Goal: Task Accomplishment & Management: Manage account settings

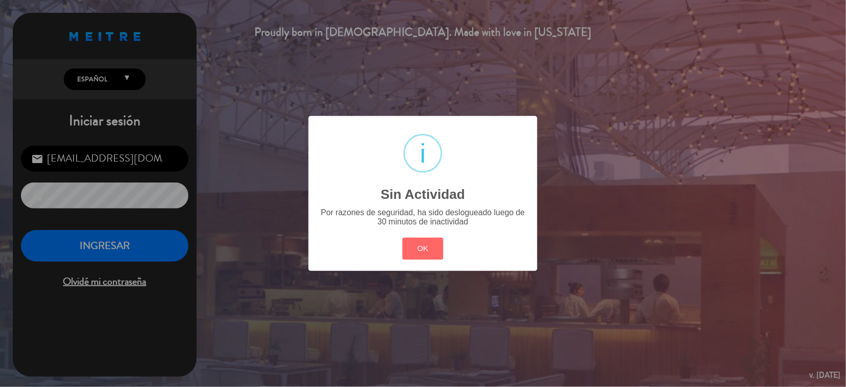
click at [418, 235] on div "OK Cancel" at bounding box center [423, 248] width 46 height 27
click at [416, 245] on button "OK" at bounding box center [422, 249] width 41 height 22
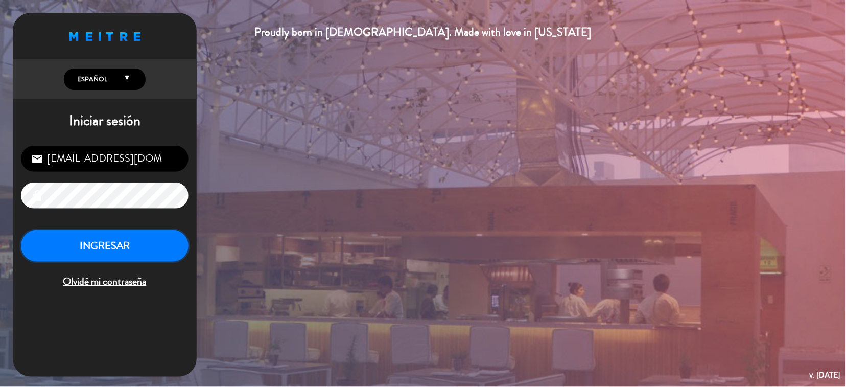
click at [161, 251] on button "INGRESAR" at bounding box center [105, 246] width 168 height 32
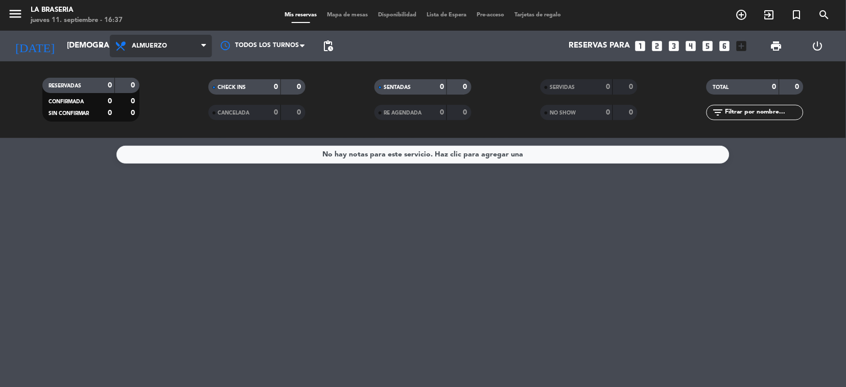
click at [205, 41] on span at bounding box center [206, 46] width 10 height 10
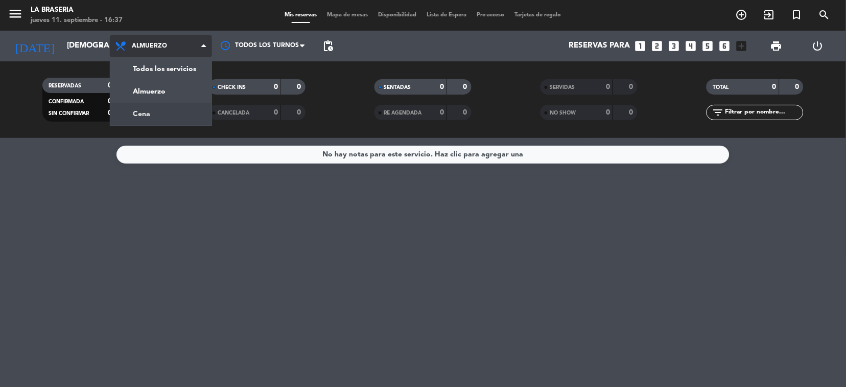
click at [153, 105] on div "menu La Braseria jueves 11. septiembre - 16:37 Mis reservas Mapa de mesas Dispo…" at bounding box center [423, 69] width 846 height 138
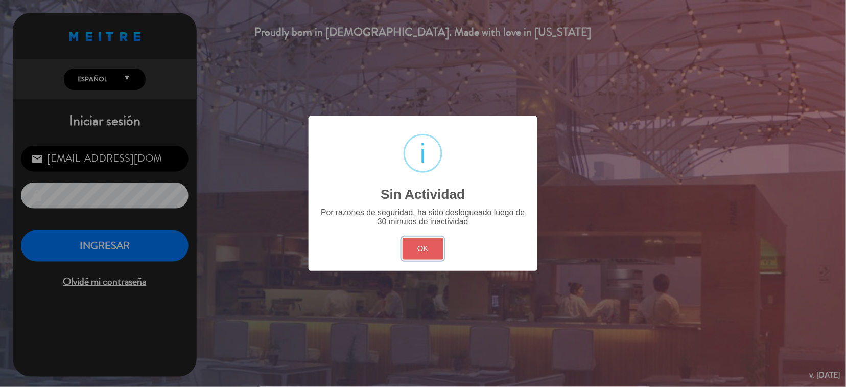
click at [422, 243] on button "OK" at bounding box center [422, 249] width 41 height 22
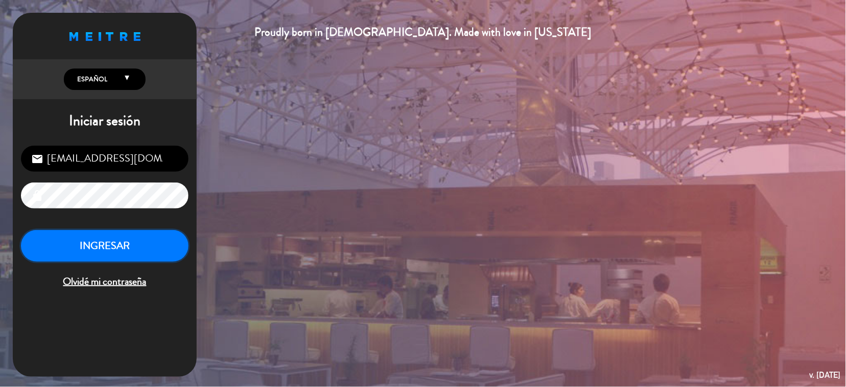
click at [158, 239] on button "INGRESAR" at bounding box center [105, 246] width 168 height 32
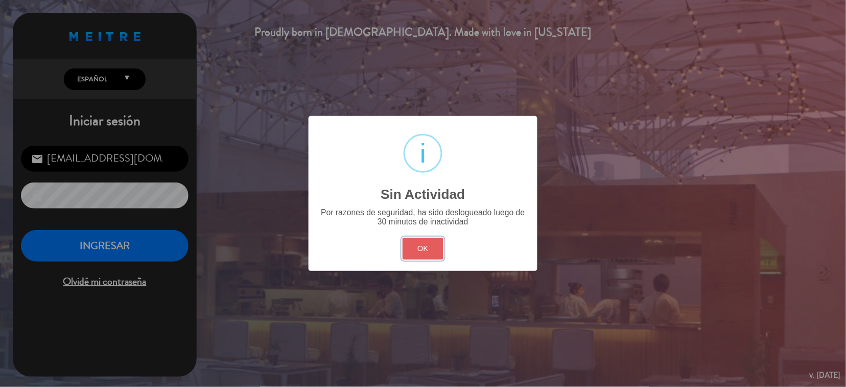
click at [437, 254] on button "OK" at bounding box center [422, 249] width 41 height 22
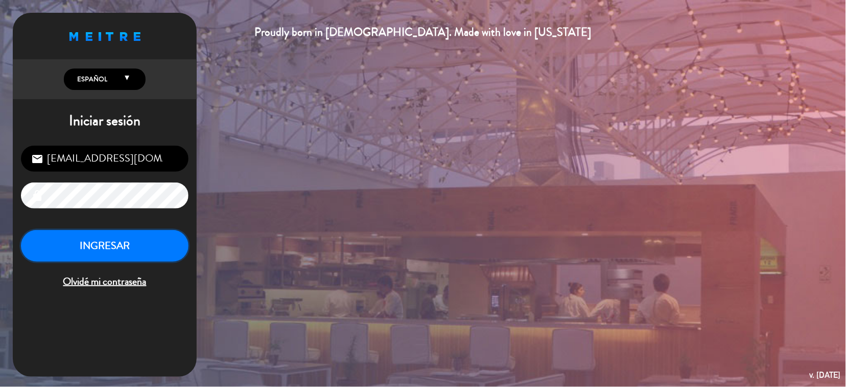
click at [179, 252] on button "INGRESAR" at bounding box center [105, 246] width 168 height 32
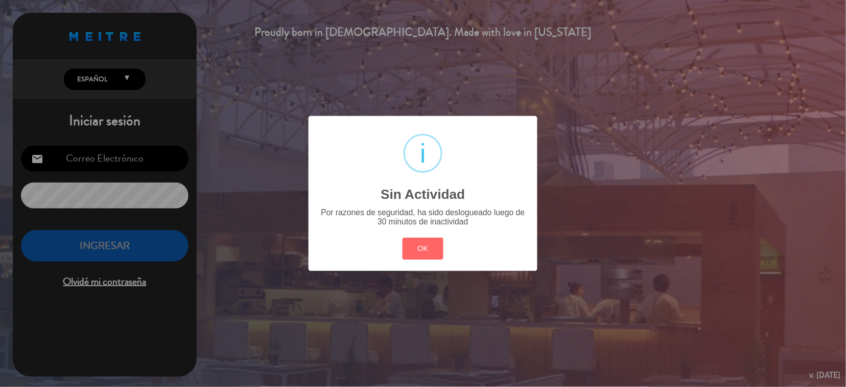
type input "[EMAIL_ADDRESS][DOMAIN_NAME]"
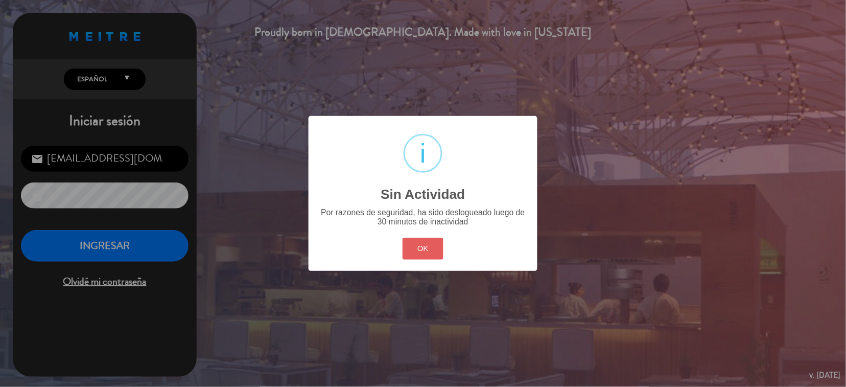
click at [430, 256] on button "OK" at bounding box center [422, 249] width 41 height 22
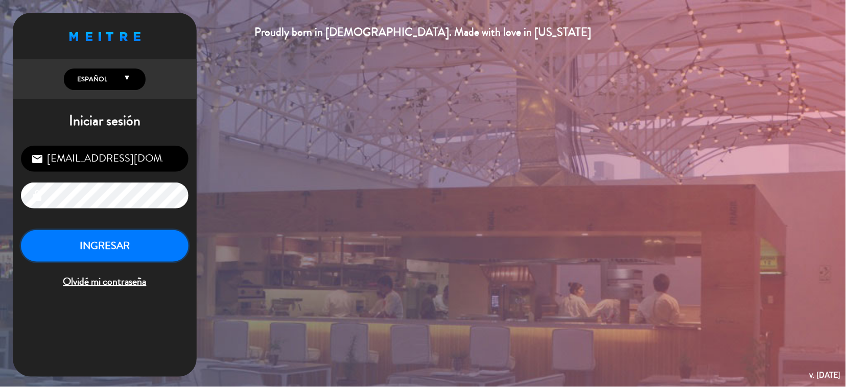
click at [85, 249] on button "INGRESAR" at bounding box center [105, 246] width 168 height 32
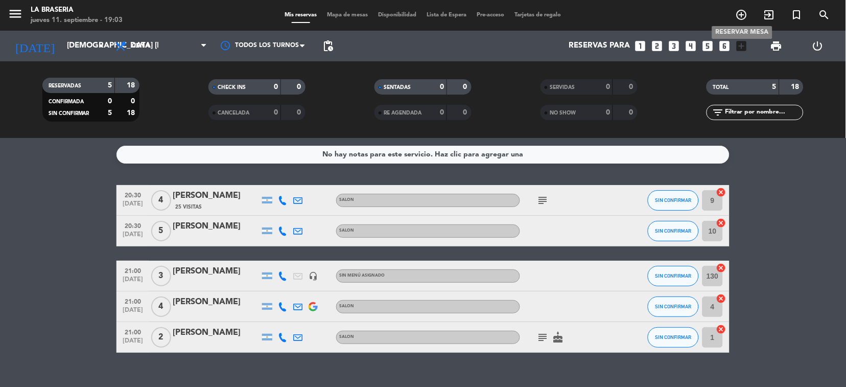
click at [741, 11] on icon "add_circle_outline" at bounding box center [741, 15] width 12 height 12
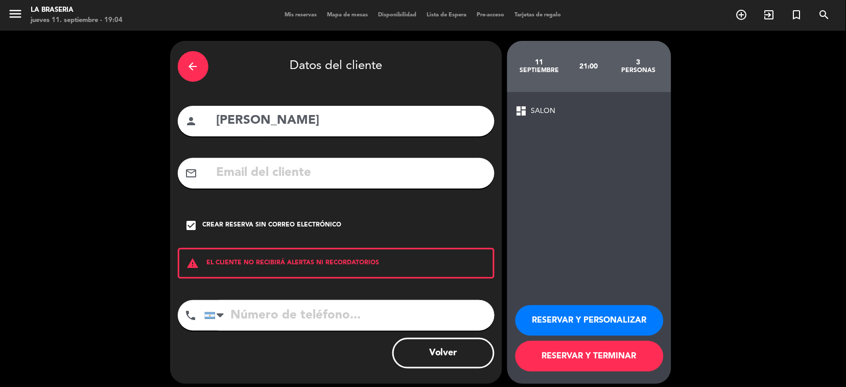
click at [195, 67] on icon "arrow_back" at bounding box center [193, 66] width 12 height 12
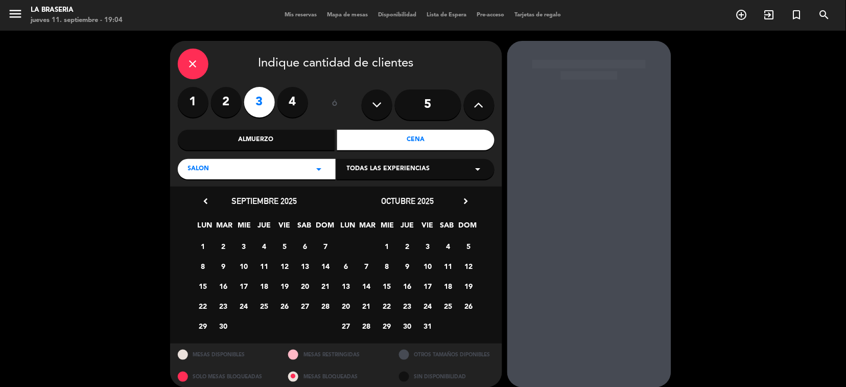
click at [195, 67] on icon "close" at bounding box center [193, 64] width 12 height 12
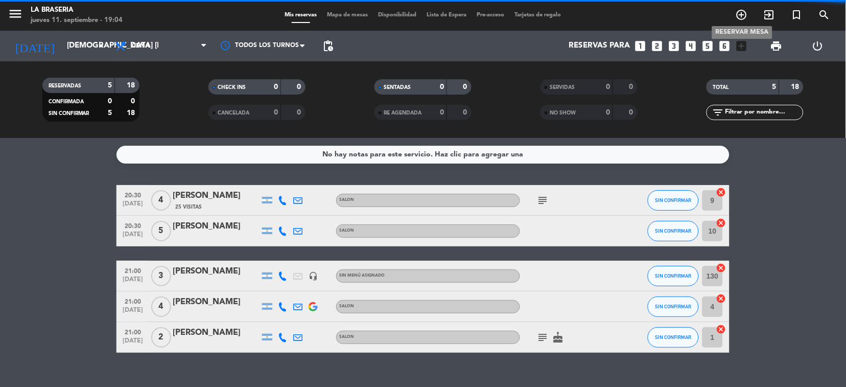
click at [739, 11] on icon "add_circle_outline" at bounding box center [741, 15] width 12 height 12
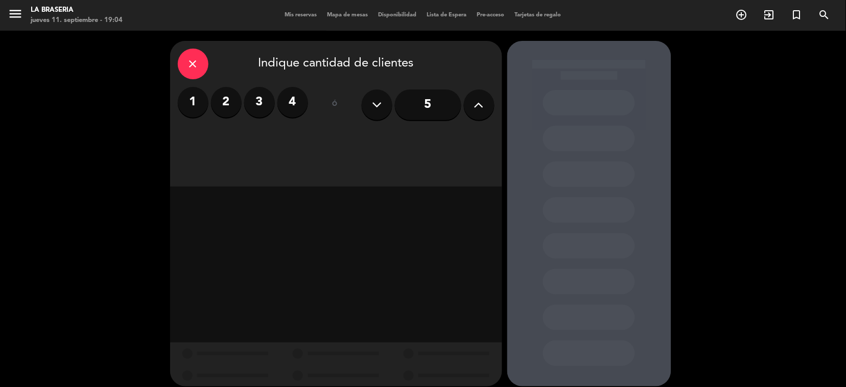
click at [485, 96] on button at bounding box center [479, 104] width 31 height 31
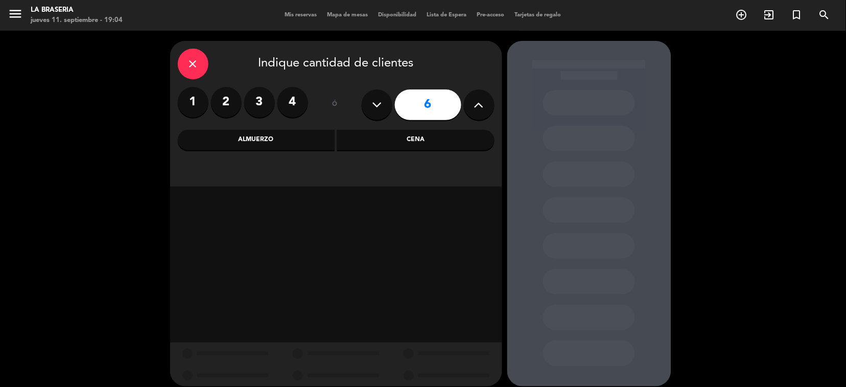
click at [485, 96] on button at bounding box center [479, 104] width 31 height 31
type input "8"
click at [421, 135] on div "Cena" at bounding box center [415, 140] width 157 height 20
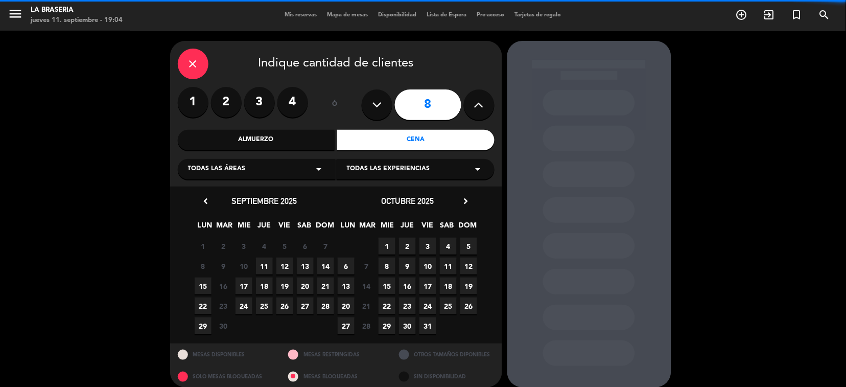
click at [321, 165] on icon "arrow_drop_down" at bounding box center [319, 169] width 12 height 12
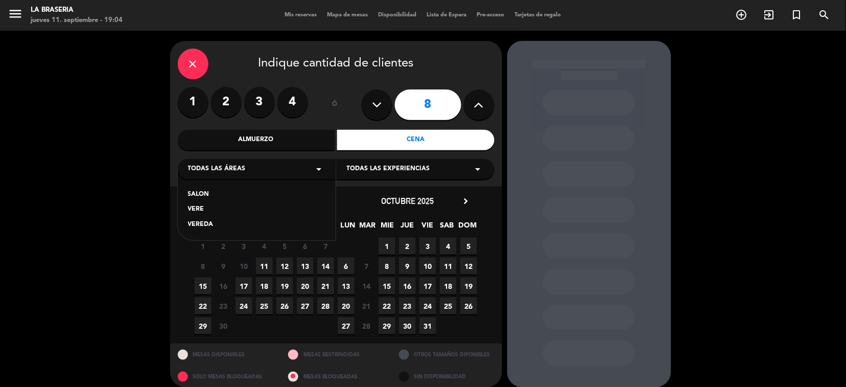
click at [228, 196] on div "SALON" at bounding box center [256, 194] width 137 height 10
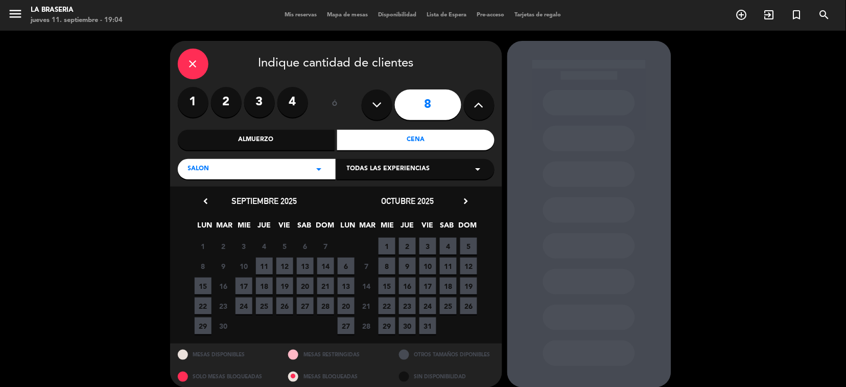
click at [268, 262] on span "11" at bounding box center [264, 265] width 17 height 17
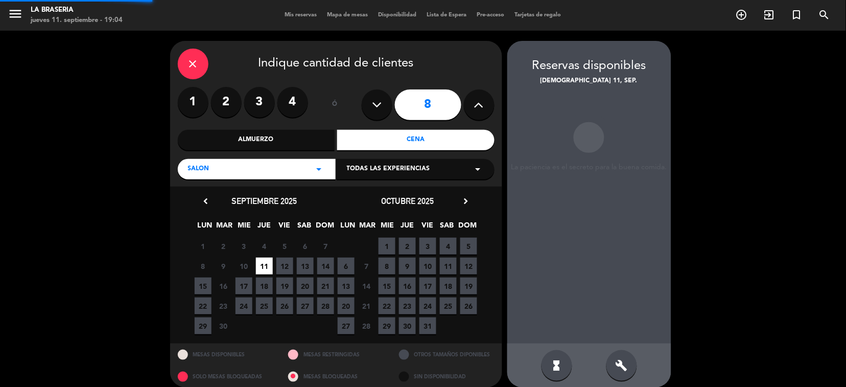
scroll to position [9, 0]
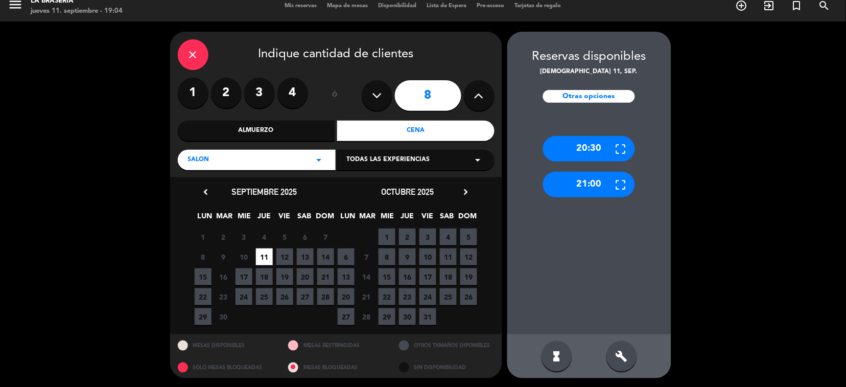
click at [614, 357] on div "build" at bounding box center [621, 356] width 31 height 31
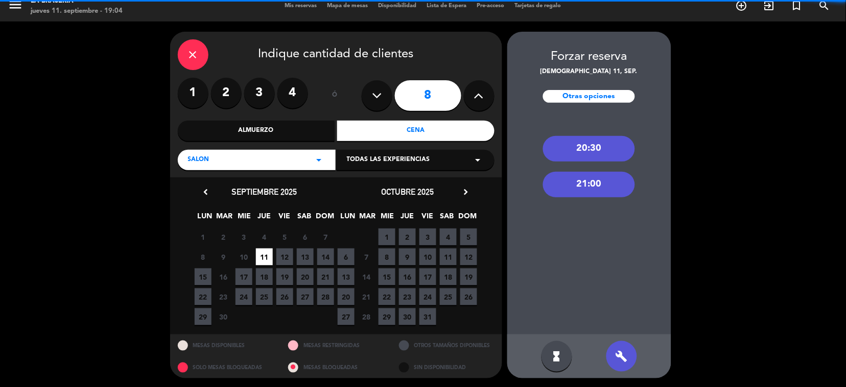
click at [593, 140] on div "20:30" at bounding box center [589, 149] width 92 height 26
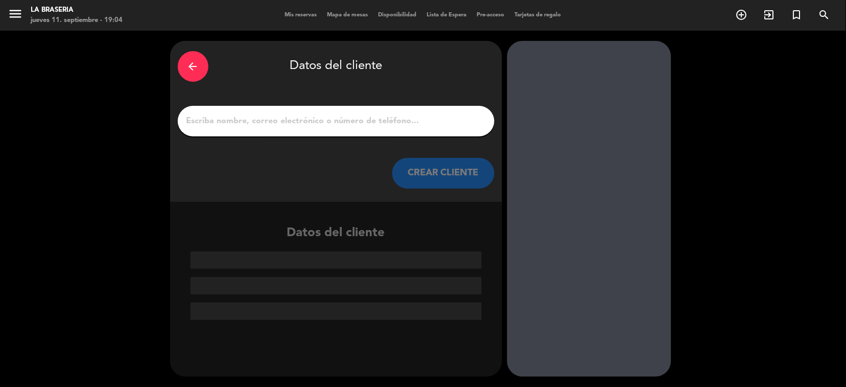
click at [209, 121] on input "1" at bounding box center [335, 121] width 301 height 14
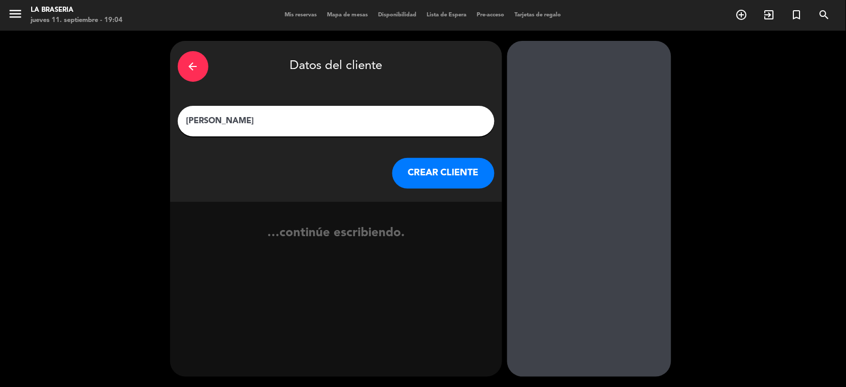
type input "[PERSON_NAME]"
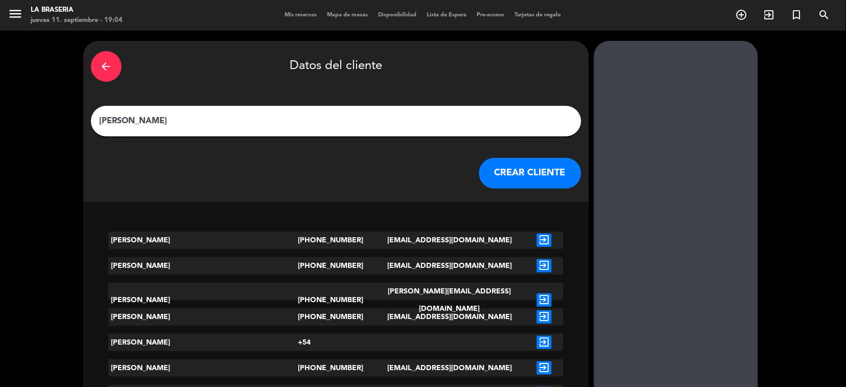
click at [479, 170] on button "CREAR CLIENTE" at bounding box center [530, 173] width 102 height 31
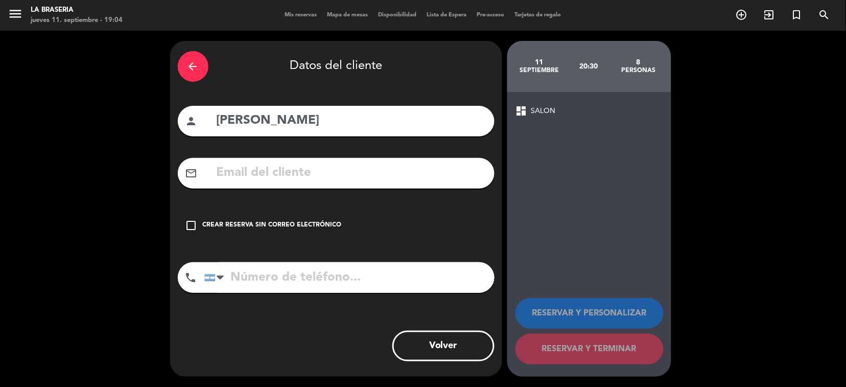
click at [191, 227] on icon "check_box_outline_blank" at bounding box center [191, 225] width 12 height 12
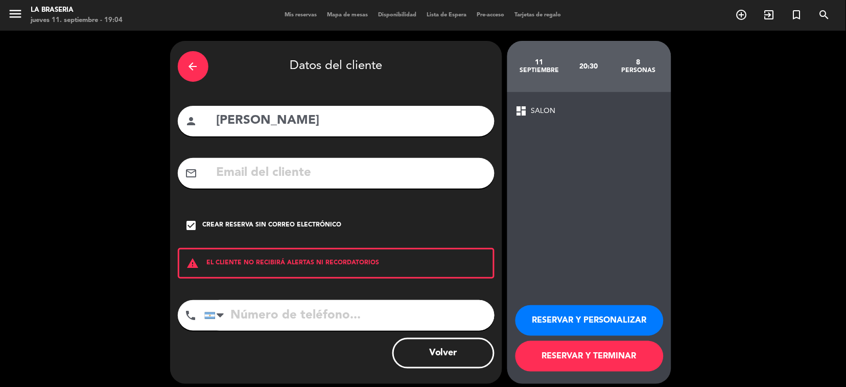
click at [254, 322] on input "tel" at bounding box center [349, 315] width 290 height 31
type input "1149387534"
click at [583, 315] on button "RESERVAR Y PERSONALIZAR" at bounding box center [589, 320] width 148 height 31
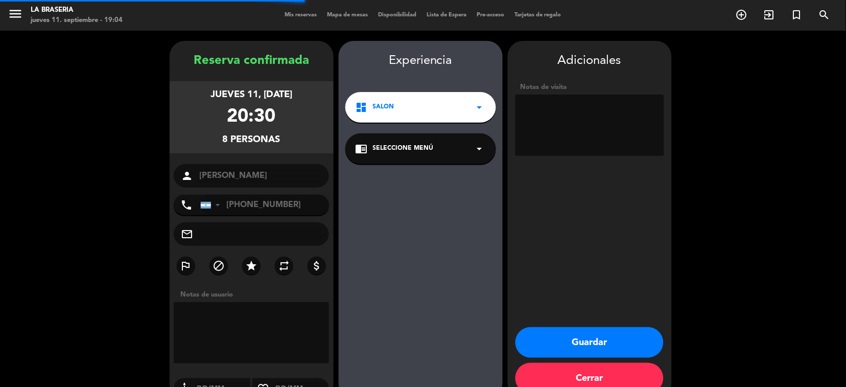
scroll to position [21, 0]
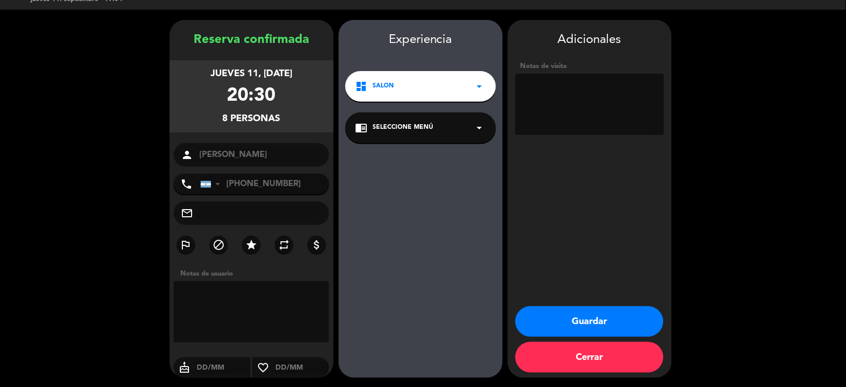
click at [601, 322] on button "Guardar" at bounding box center [589, 321] width 148 height 31
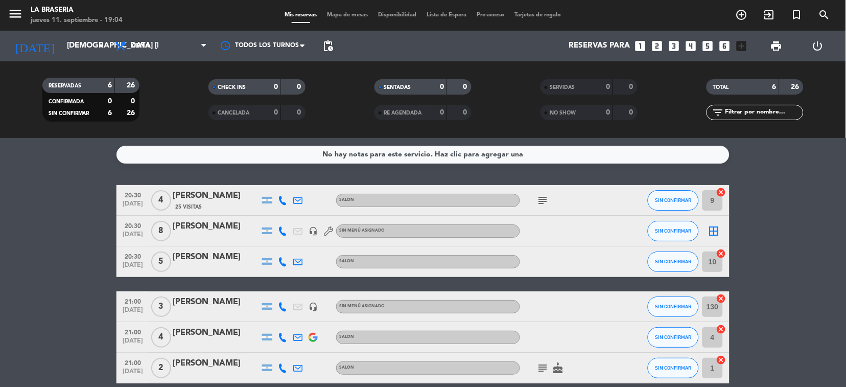
click at [544, 203] on icon "subject" at bounding box center [543, 200] width 12 height 12
click at [547, 197] on icon "subject" at bounding box center [543, 200] width 12 height 12
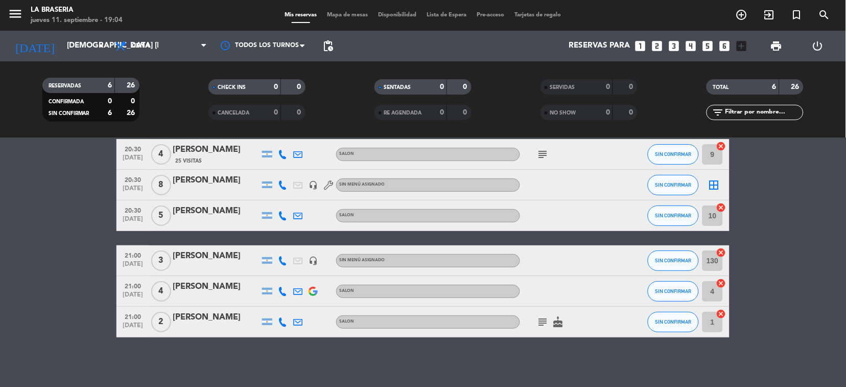
scroll to position [47, 0]
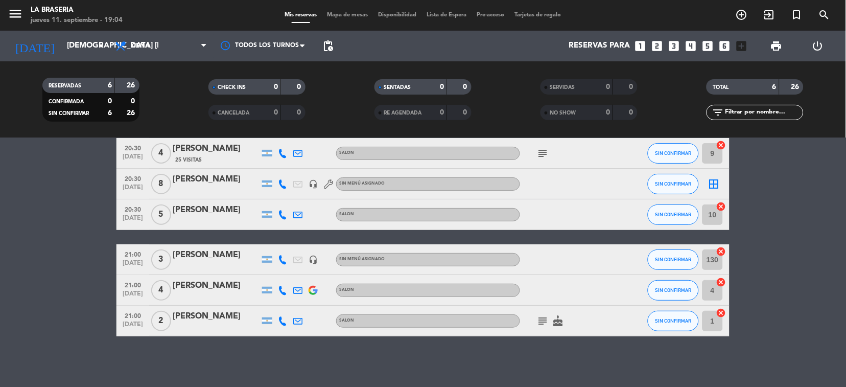
click at [539, 316] on icon "subject" at bounding box center [543, 321] width 12 height 12
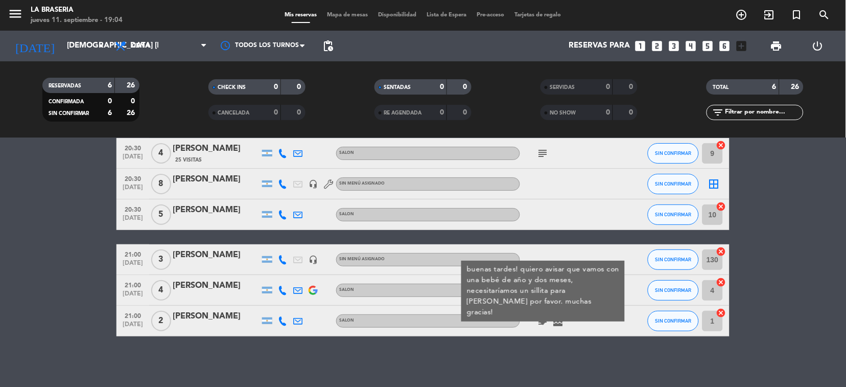
click at [545, 319] on icon "subject" at bounding box center [543, 321] width 12 height 12
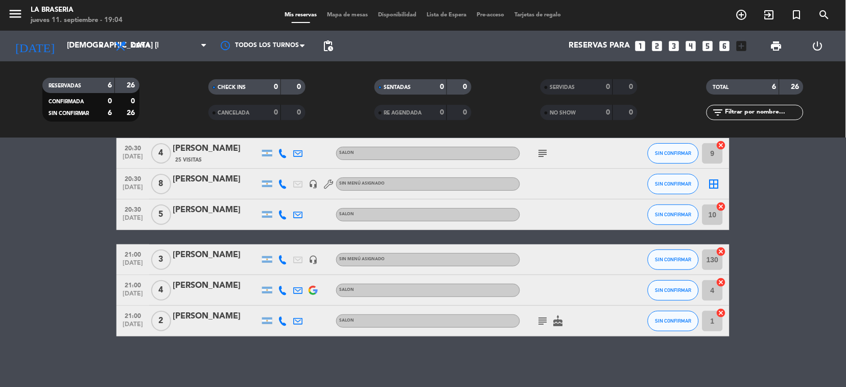
scroll to position [0, 0]
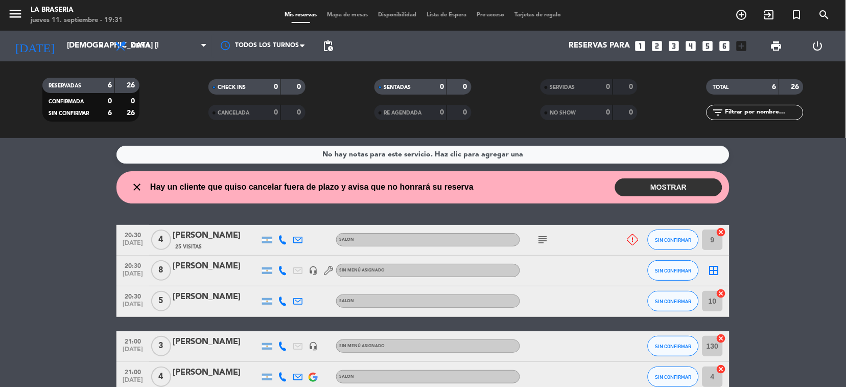
click at [672, 187] on button "MOSTRAR" at bounding box center [668, 187] width 107 height 18
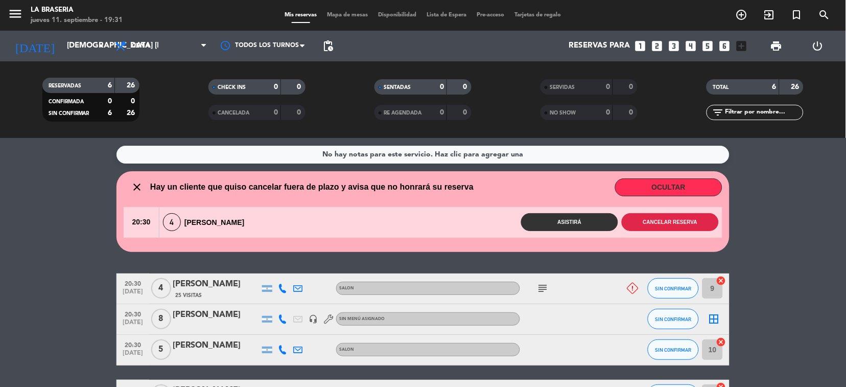
click at [667, 218] on button "Cancelar reserva" at bounding box center [670, 222] width 97 height 18
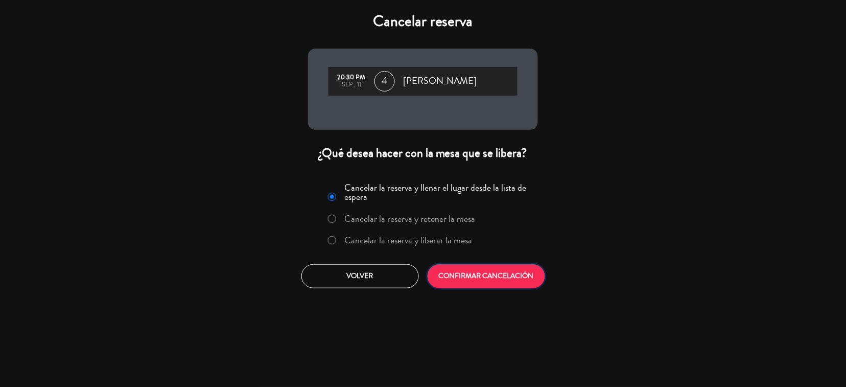
click at [534, 273] on button "CONFIRMAR CANCELACIÓN" at bounding box center [486, 276] width 117 height 24
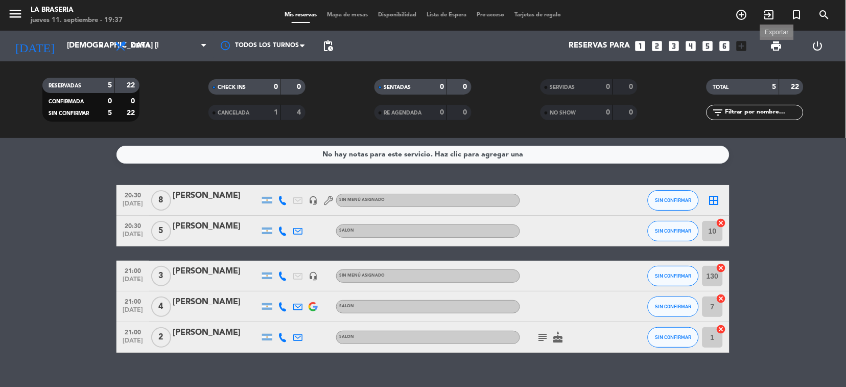
click at [778, 48] on span "print" at bounding box center [776, 46] width 12 height 12
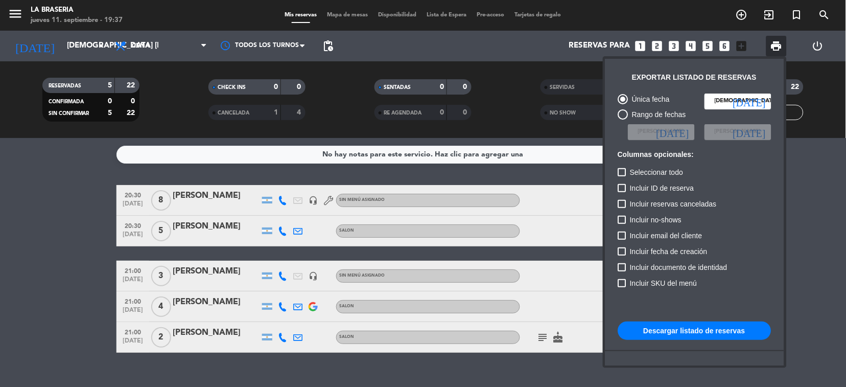
click at [689, 330] on button "Descargar listado de reservas" at bounding box center [694, 330] width 153 height 18
click at [5, 251] on div at bounding box center [423, 193] width 846 height 387
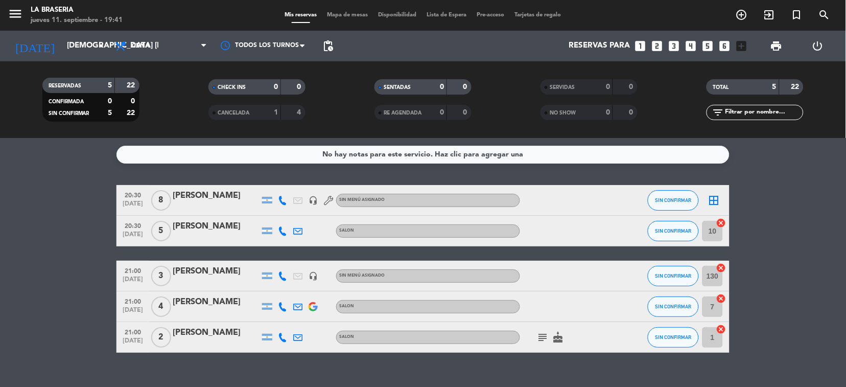
click at [538, 334] on icon "subject" at bounding box center [543, 337] width 12 height 12
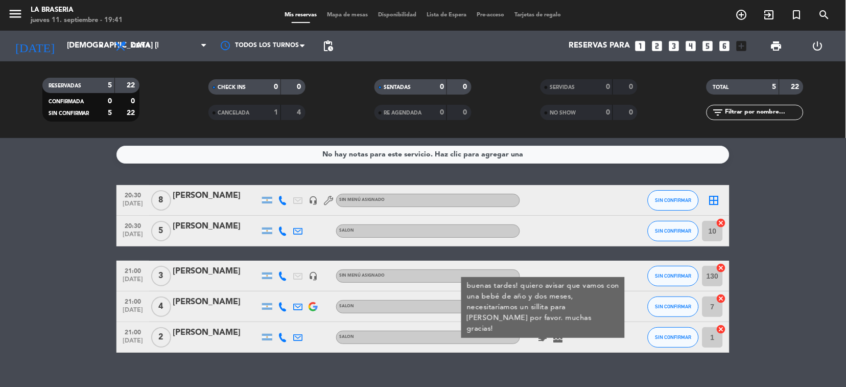
click at [541, 333] on icon "subject" at bounding box center [543, 337] width 12 height 12
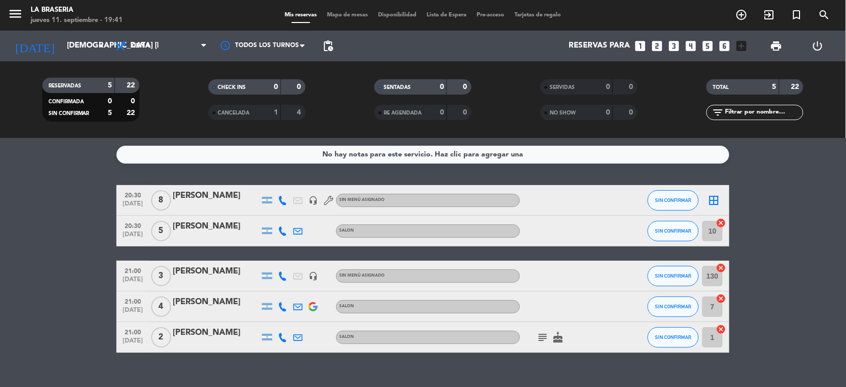
click at [541, 331] on icon "subject" at bounding box center [543, 337] width 12 height 12
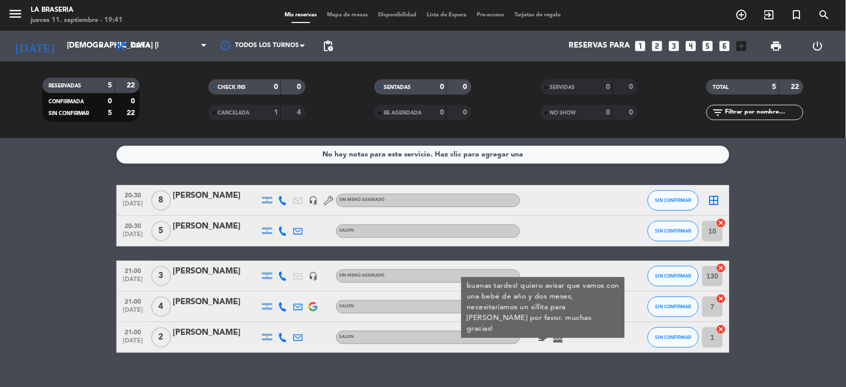
click at [539, 336] on icon "subject" at bounding box center [543, 337] width 12 height 12
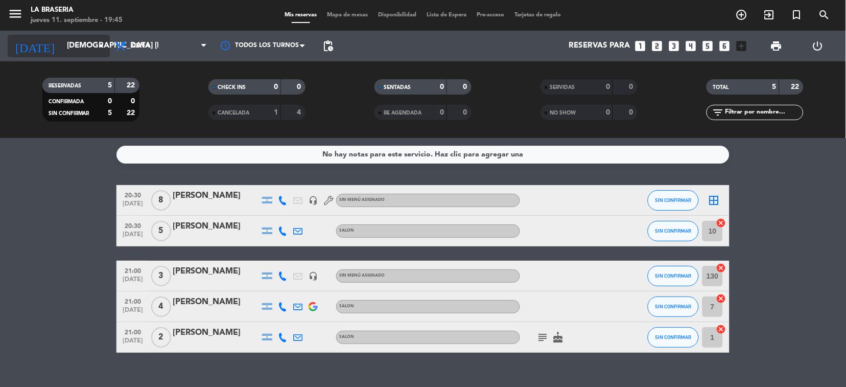
click at [98, 46] on icon "arrow_drop_down" at bounding box center [101, 46] width 12 height 12
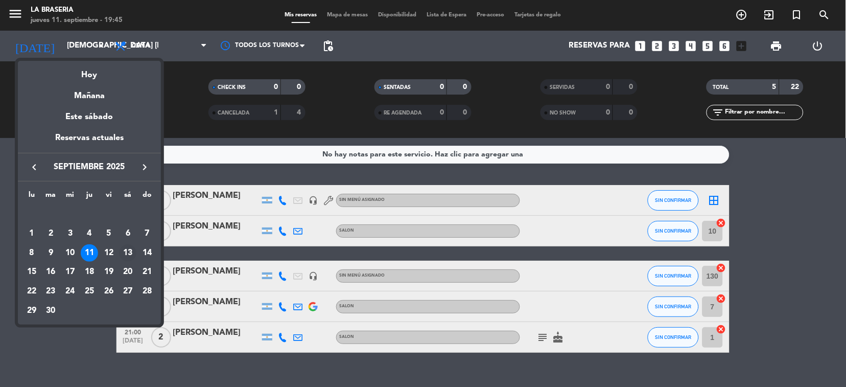
click at [124, 251] on div "13" at bounding box center [127, 252] width 17 height 17
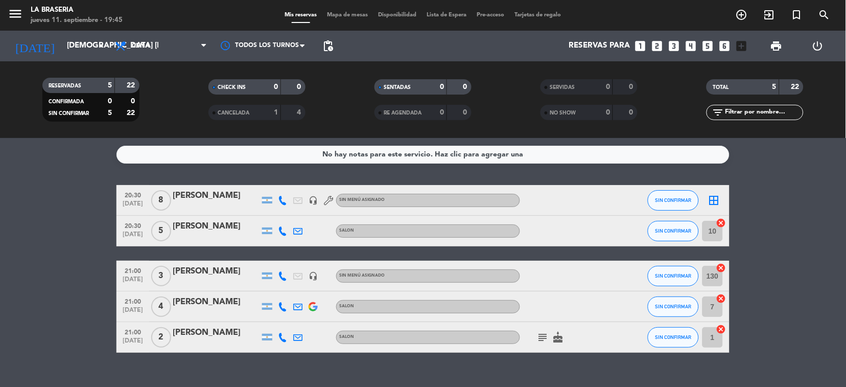
type input "sáb. [DATE]"
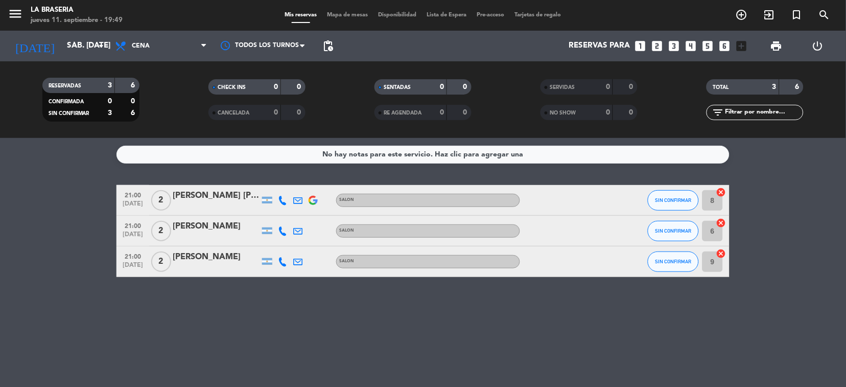
click at [690, 42] on icon "looks_4" at bounding box center [690, 45] width 13 height 13
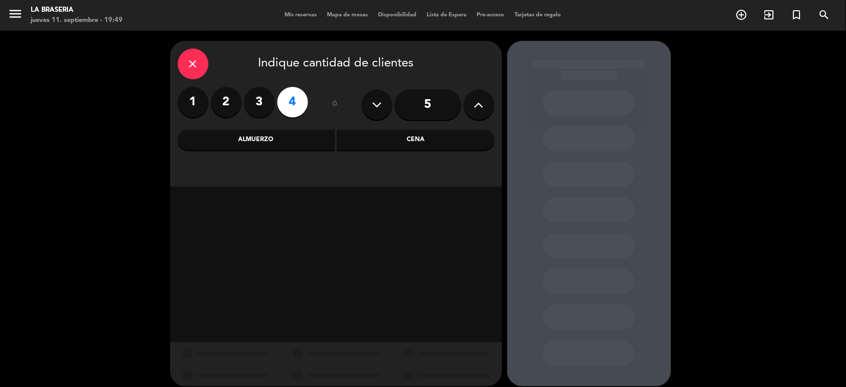
click at [410, 143] on div "Cena" at bounding box center [415, 140] width 157 height 20
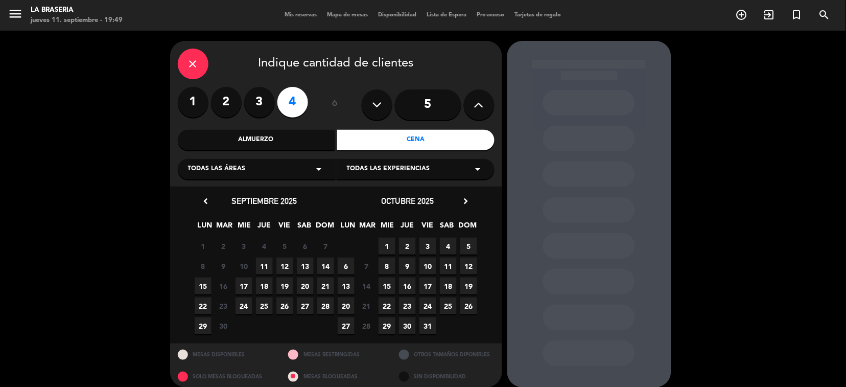
click at [306, 269] on span "13" at bounding box center [305, 265] width 17 height 17
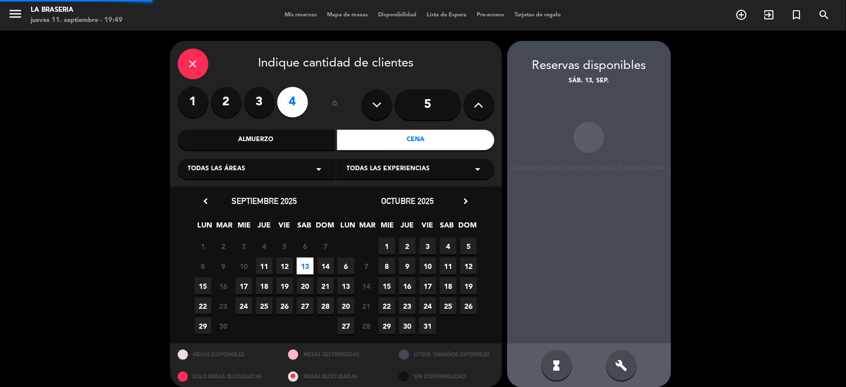
scroll to position [9, 0]
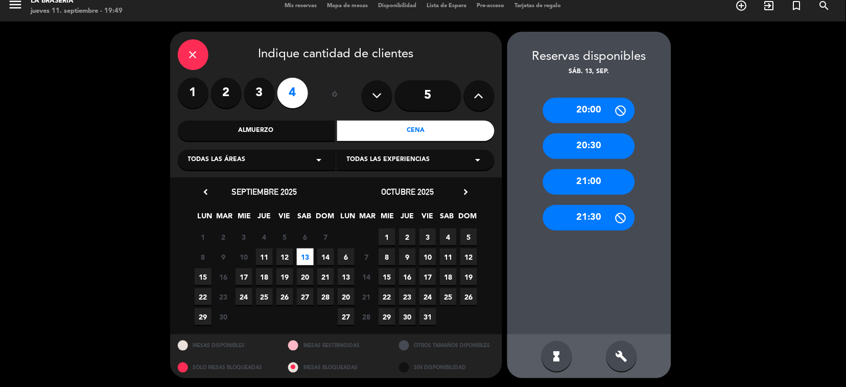
click at [579, 146] on div "20:30" at bounding box center [589, 146] width 92 height 26
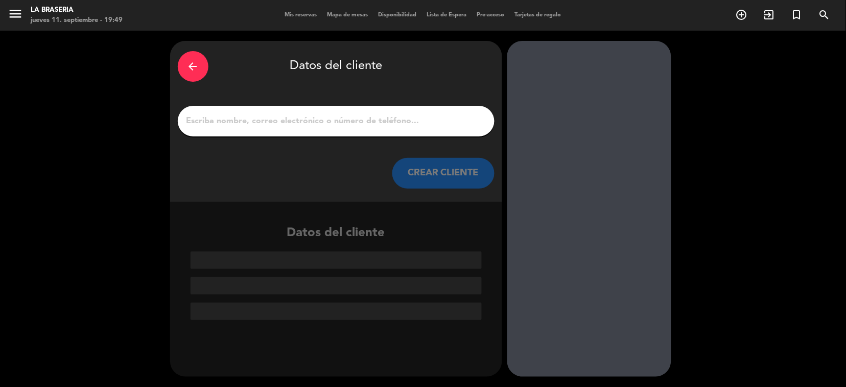
scroll to position [0, 0]
click at [287, 126] on input "1" at bounding box center [335, 121] width 301 height 14
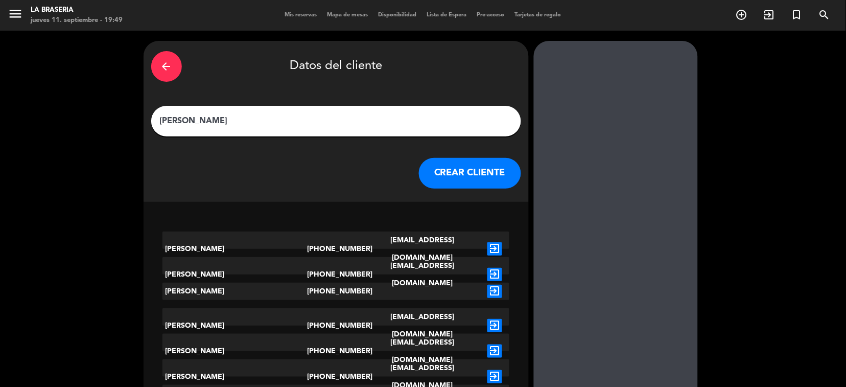
type input "[PERSON_NAME]"
click at [446, 163] on button "CREAR CLIENTE" at bounding box center [470, 173] width 102 height 31
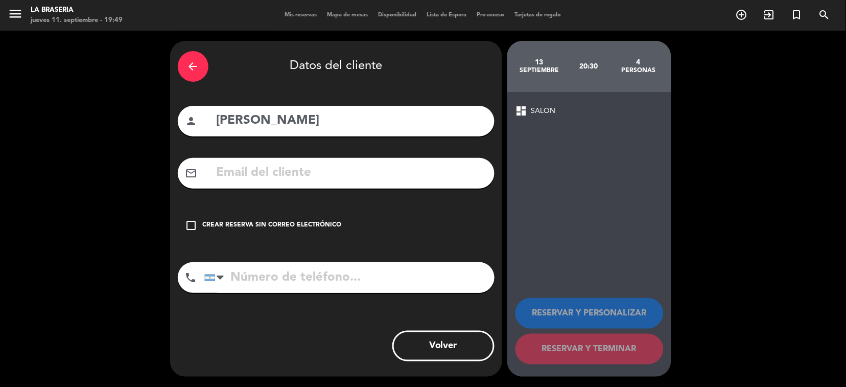
click at [196, 222] on icon "check_box_outline_blank" at bounding box center [191, 225] width 12 height 12
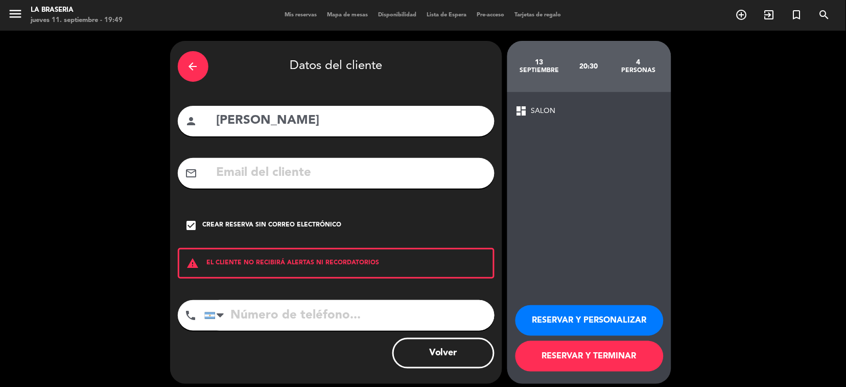
click at [260, 310] on input "tel" at bounding box center [349, 315] width 290 height 31
type input "1151435930"
click at [544, 315] on button "RESERVAR Y PERSONALIZAR" at bounding box center [589, 320] width 148 height 31
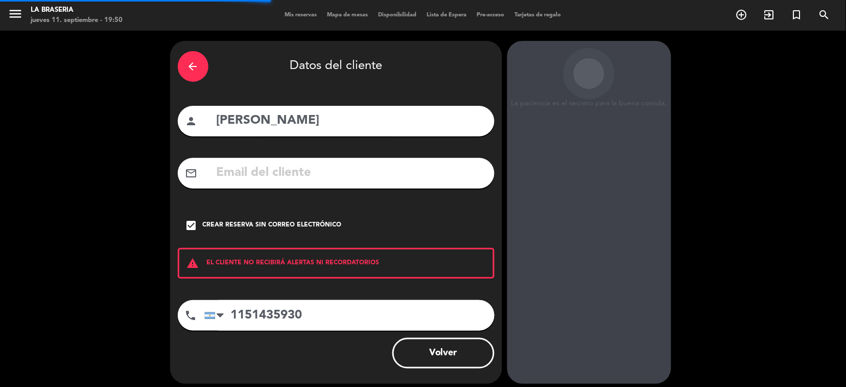
scroll to position [21, 0]
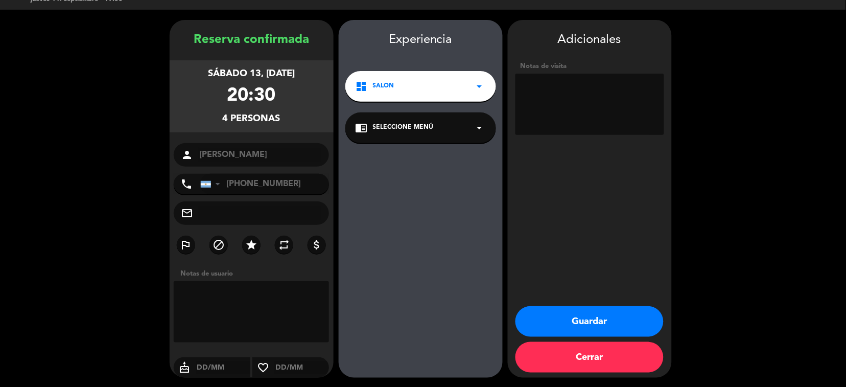
click at [565, 312] on button "Guardar" at bounding box center [589, 321] width 148 height 31
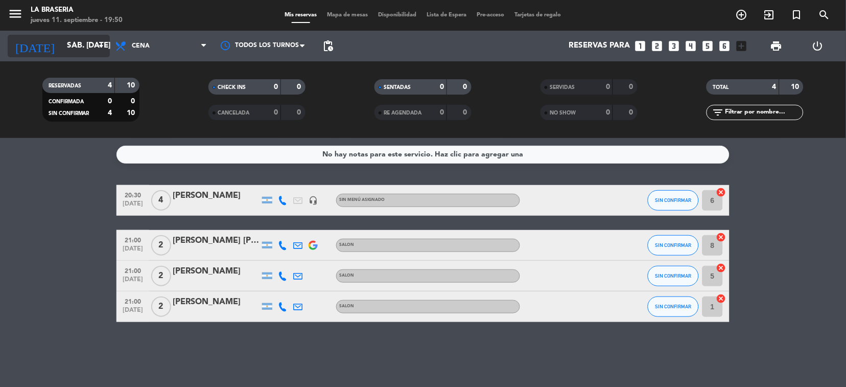
click at [100, 44] on icon "arrow_drop_down" at bounding box center [101, 46] width 12 height 12
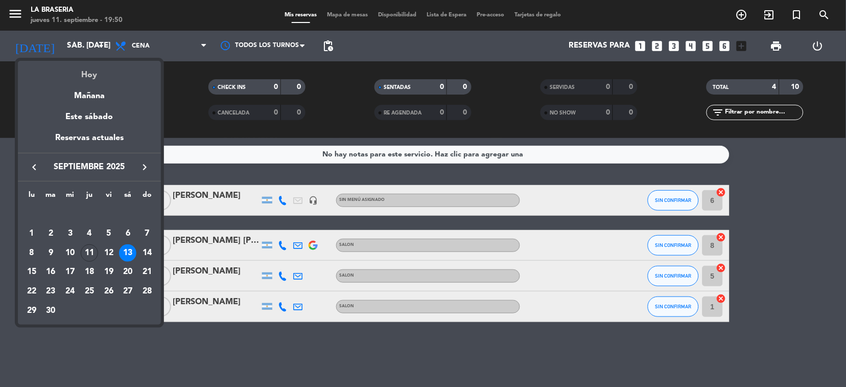
click at [102, 73] on div "Hoy" at bounding box center [89, 71] width 143 height 21
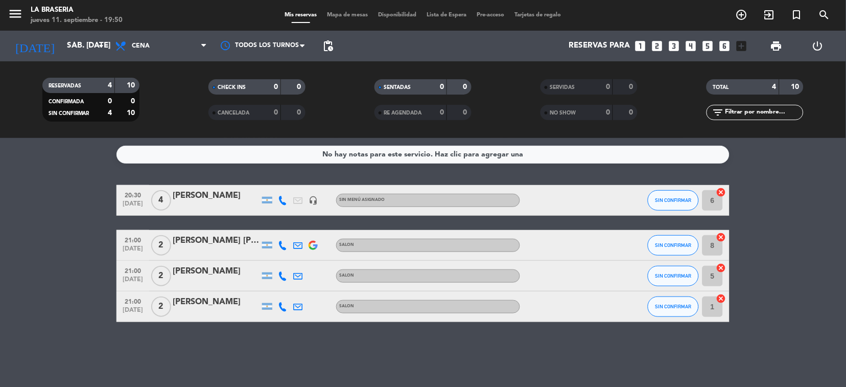
type input "[DEMOGRAPHIC_DATA] [DATE]"
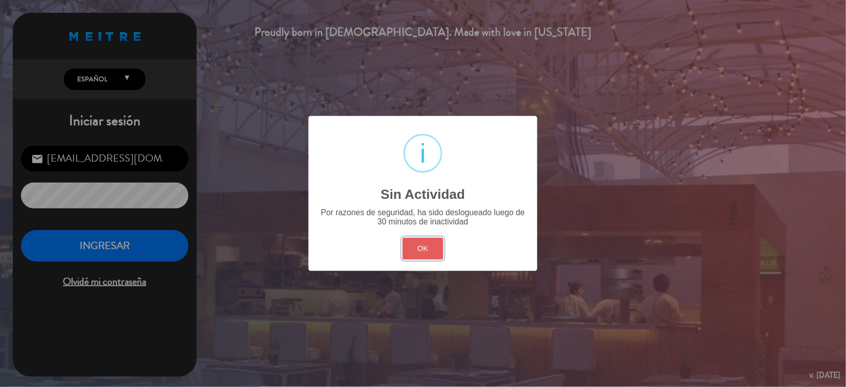
click at [429, 239] on button "OK" at bounding box center [422, 249] width 41 height 22
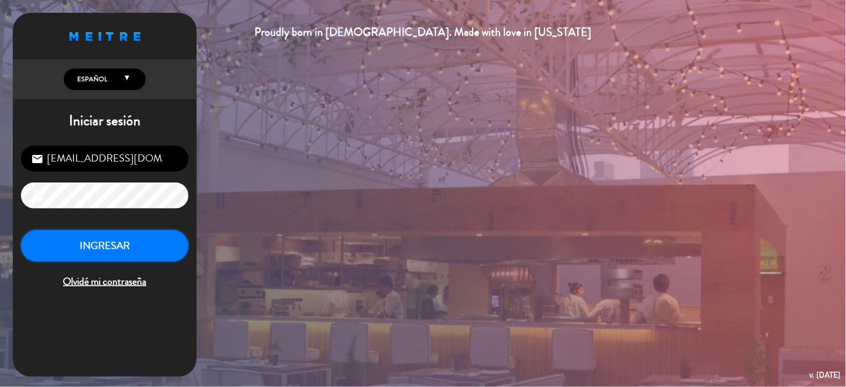
click at [160, 243] on button "INGRESAR" at bounding box center [105, 246] width 168 height 32
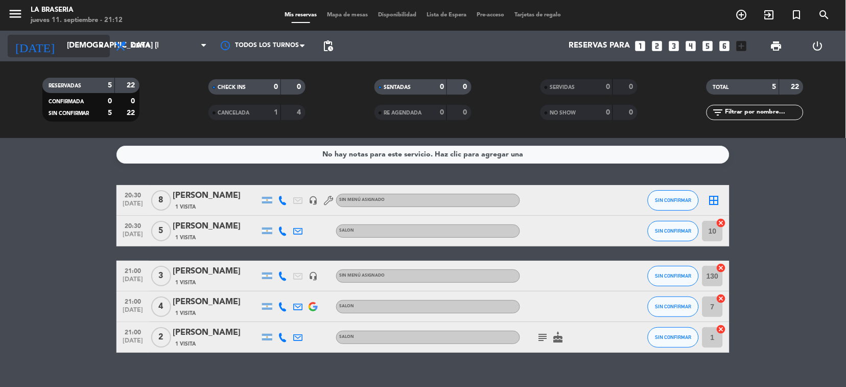
click at [99, 43] on icon "arrow_drop_down" at bounding box center [101, 46] width 12 height 12
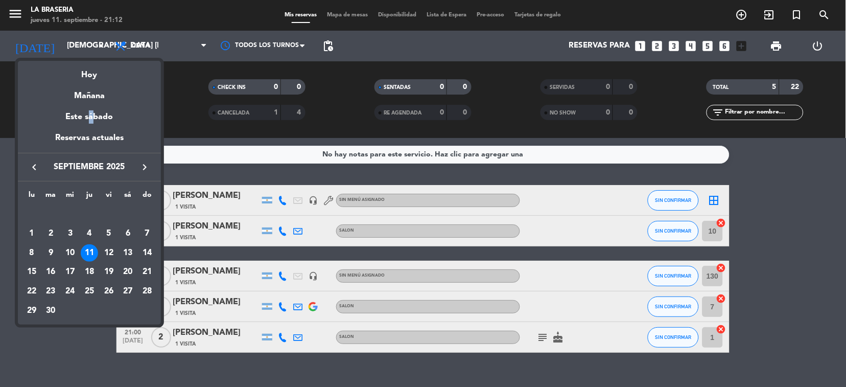
click at [86, 117] on div "Este sábado" at bounding box center [89, 117] width 143 height 29
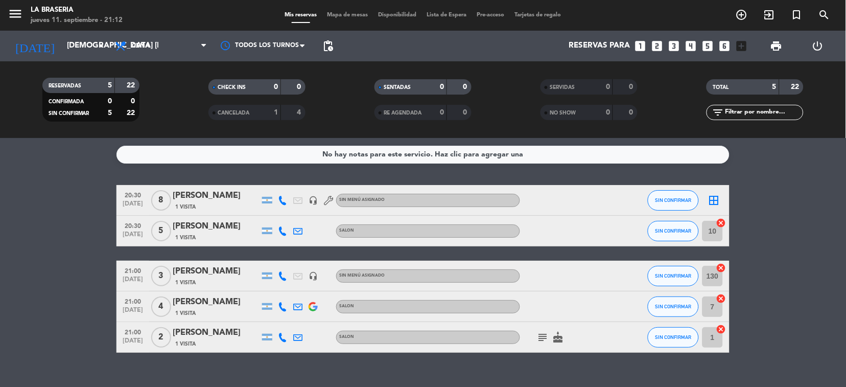
type input "sáb. [DATE]"
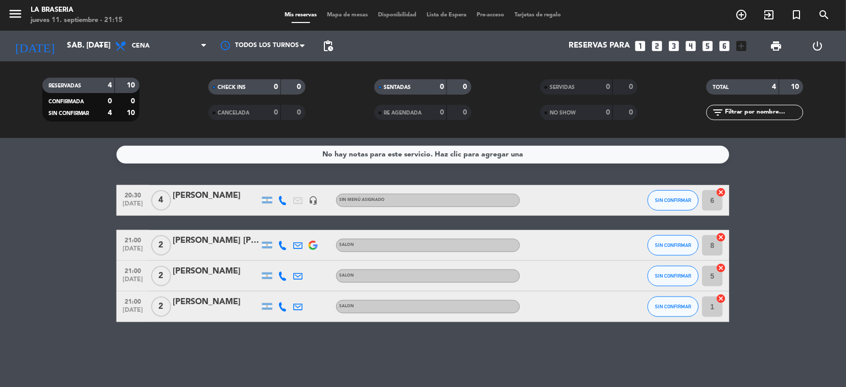
click at [669, 41] on icon "looks_3" at bounding box center [674, 45] width 13 height 13
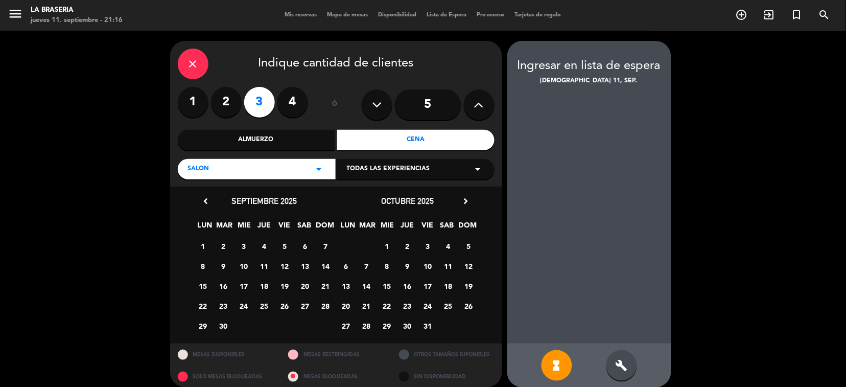
click at [399, 143] on div "Cena" at bounding box center [415, 140] width 157 height 20
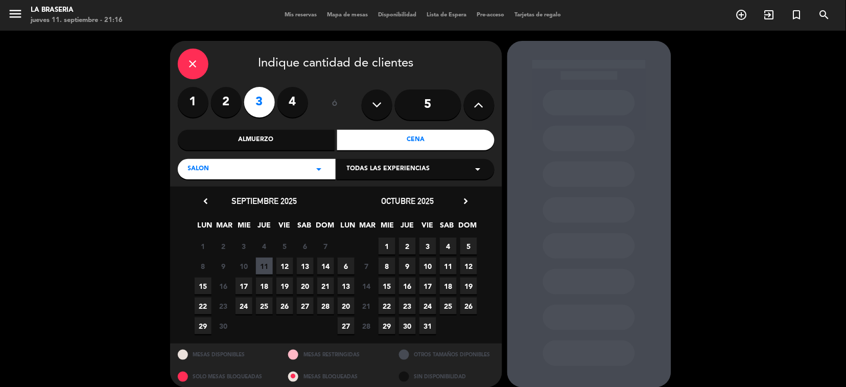
click at [320, 165] on icon "arrow_drop_down" at bounding box center [319, 169] width 12 height 12
click at [196, 193] on div "SALON" at bounding box center [256, 194] width 153 height 10
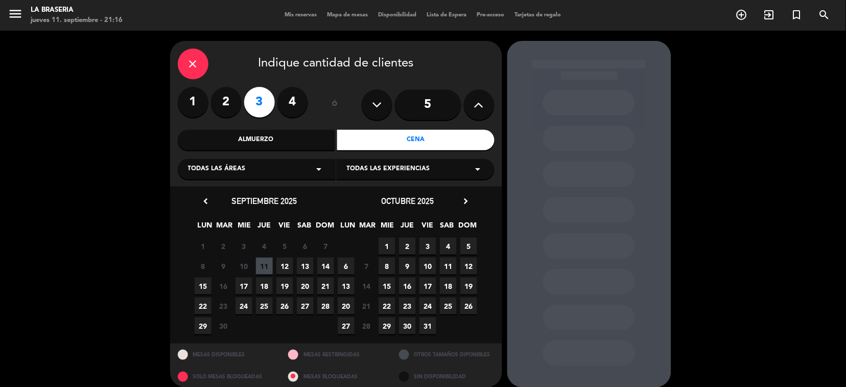
click at [301, 262] on span "13" at bounding box center [305, 265] width 17 height 17
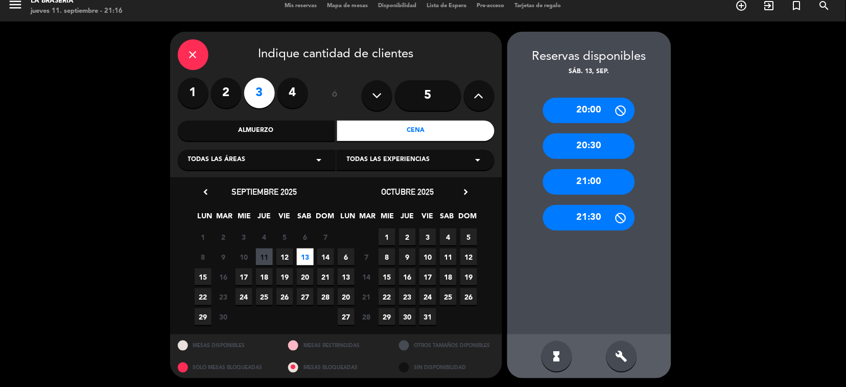
click at [580, 149] on div "20:30" at bounding box center [589, 146] width 92 height 26
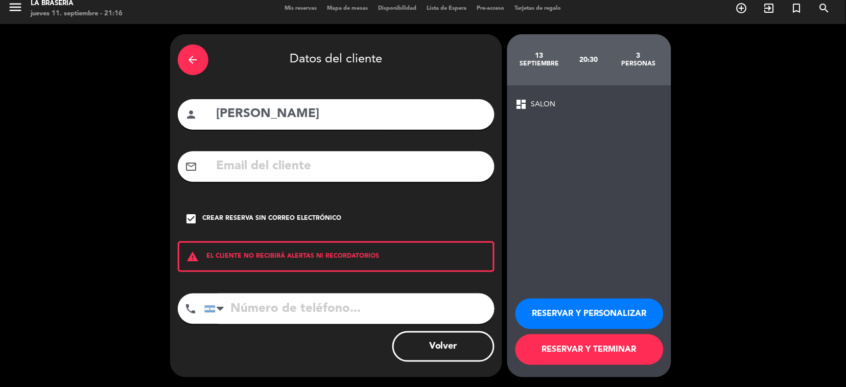
click at [196, 54] on icon "arrow_back" at bounding box center [193, 60] width 12 height 12
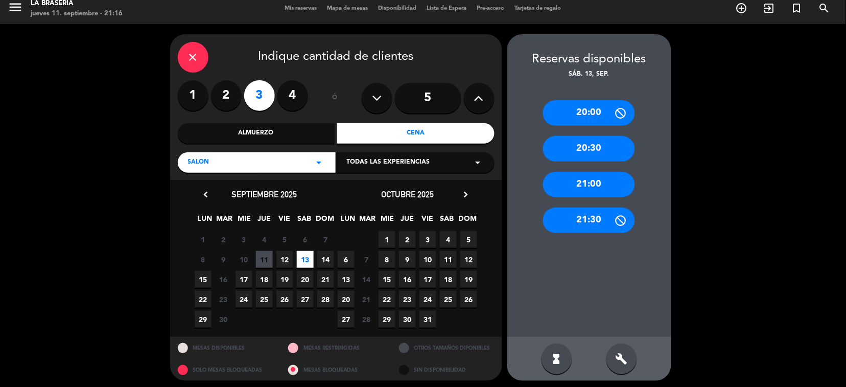
scroll to position [9, 0]
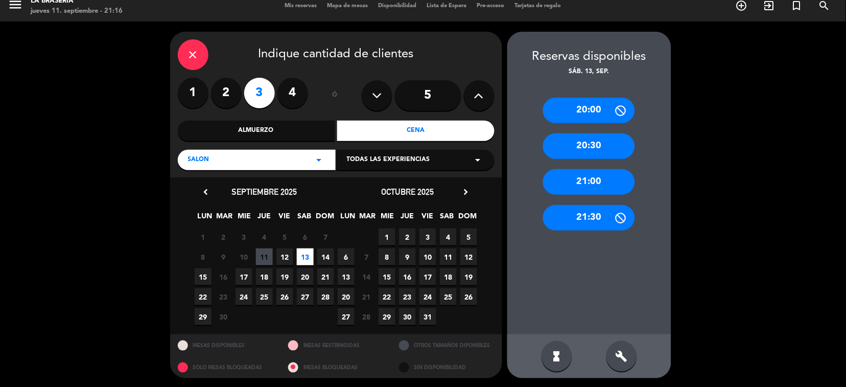
click at [196, 54] on icon "close" at bounding box center [193, 55] width 12 height 12
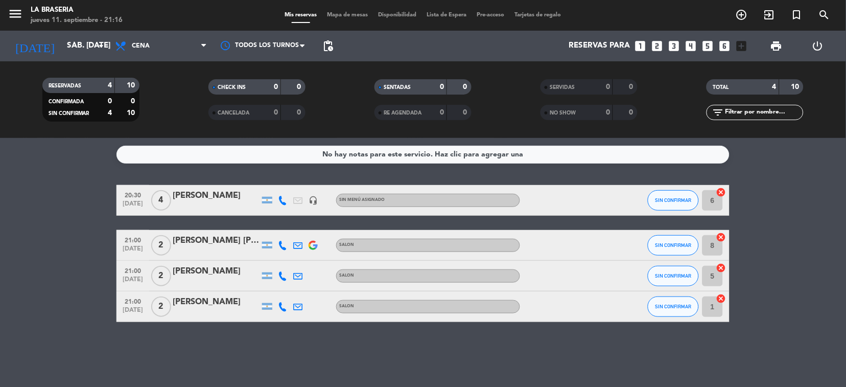
click at [674, 43] on icon "looks_3" at bounding box center [674, 45] width 13 height 13
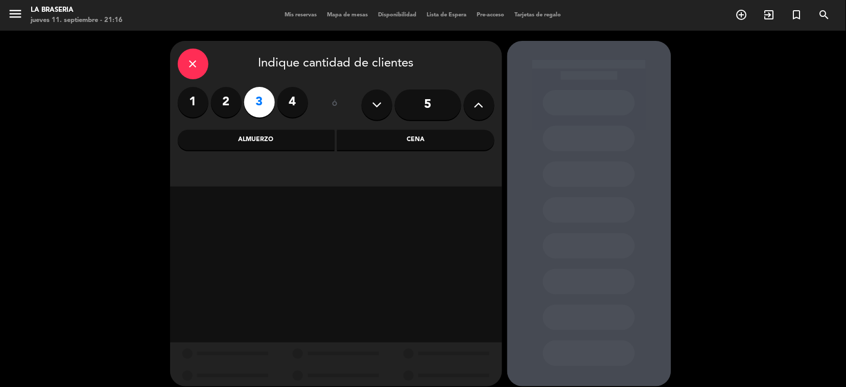
click at [436, 134] on div "Cena" at bounding box center [415, 140] width 157 height 20
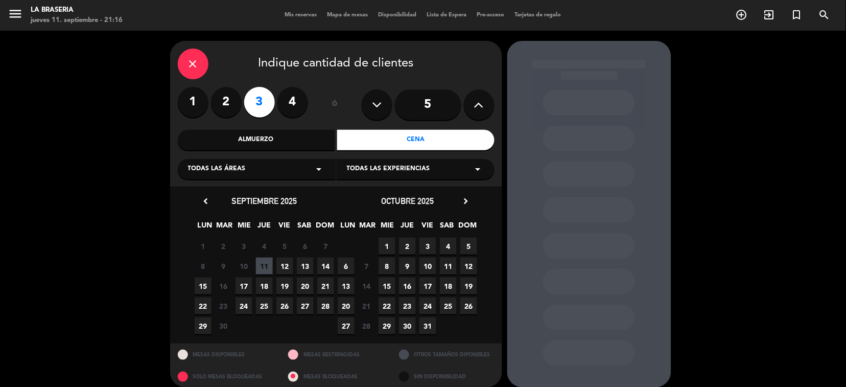
click at [312, 169] on div "Todas las áreas arrow_drop_down" at bounding box center [257, 169] width 158 height 20
click at [192, 193] on div "SALON" at bounding box center [256, 194] width 137 height 10
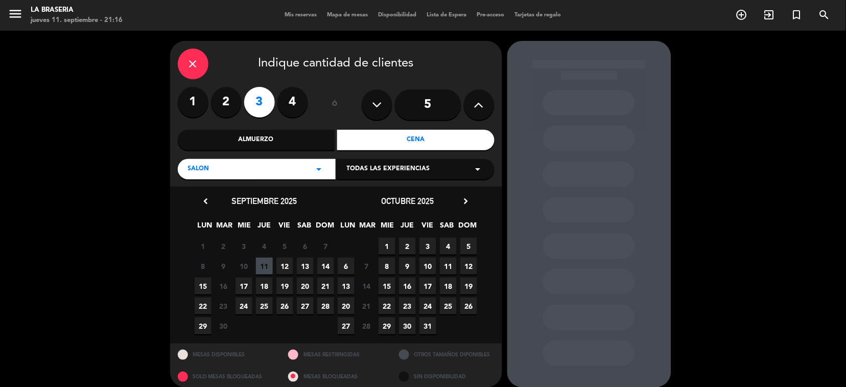
click at [310, 264] on span "13" at bounding box center [305, 265] width 17 height 17
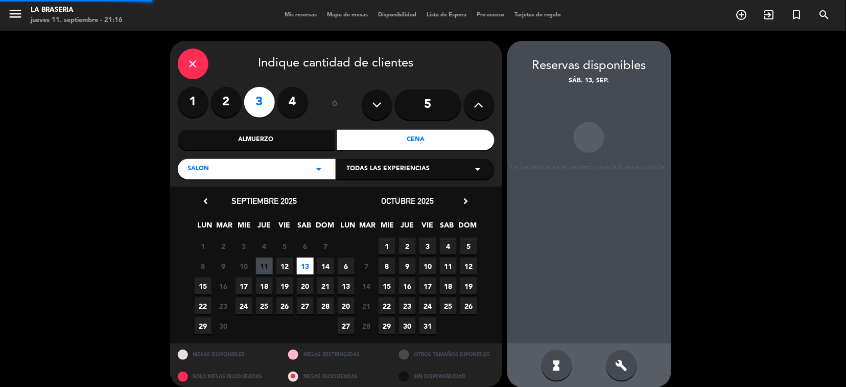
scroll to position [9, 0]
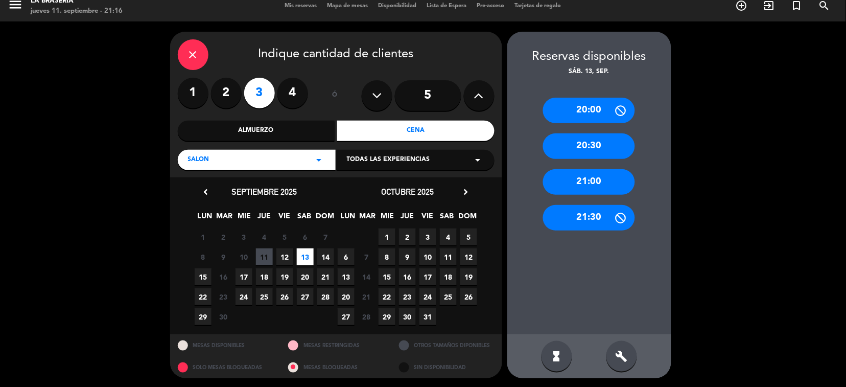
click at [591, 150] on div "20:30" at bounding box center [589, 146] width 92 height 26
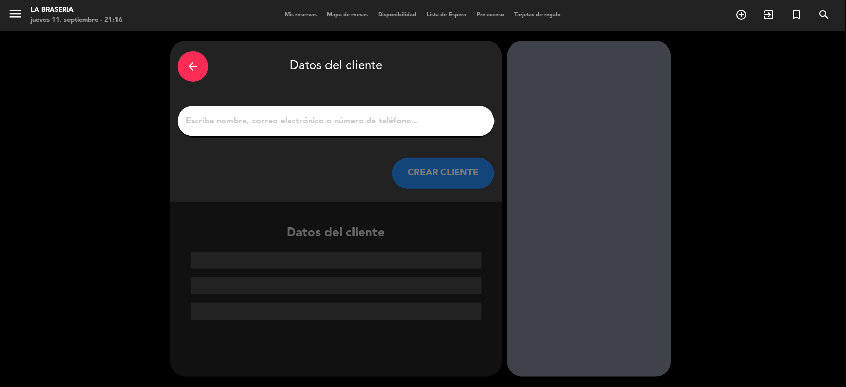
click at [219, 109] on div at bounding box center [336, 121] width 317 height 31
click at [191, 121] on input "1" at bounding box center [335, 121] width 301 height 14
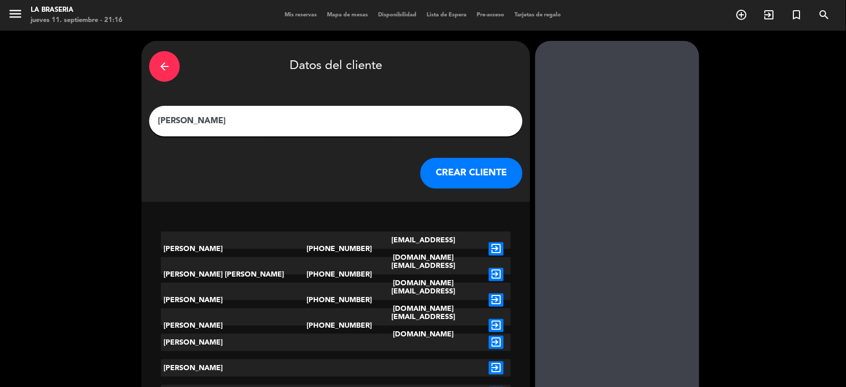
type input "[PERSON_NAME]"
click at [420, 163] on button "CREAR CLIENTE" at bounding box center [471, 173] width 102 height 31
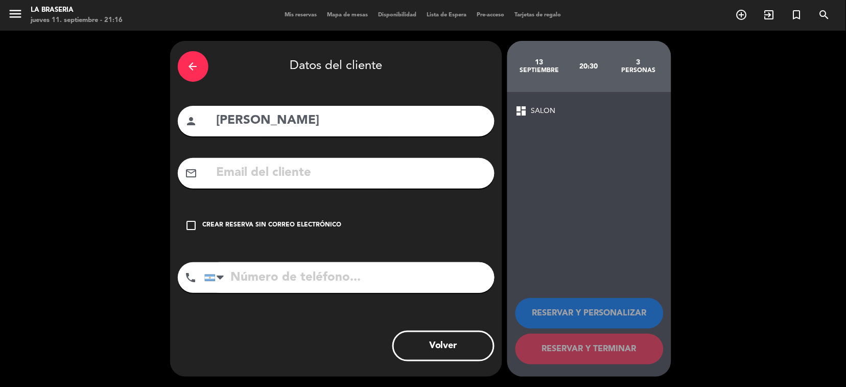
click at [196, 222] on icon "check_box_outline_blank" at bounding box center [191, 225] width 12 height 12
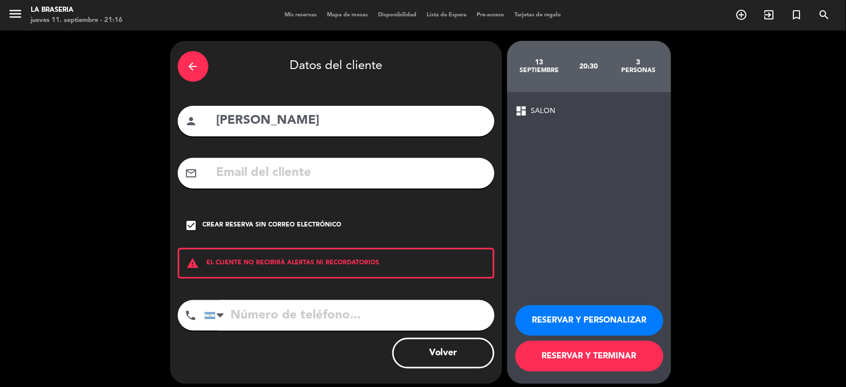
click at [244, 316] on input "tel" at bounding box center [349, 315] width 290 height 31
type input "1145280533"
click at [539, 313] on button "RESERVAR Y PERSONALIZAR" at bounding box center [589, 320] width 148 height 31
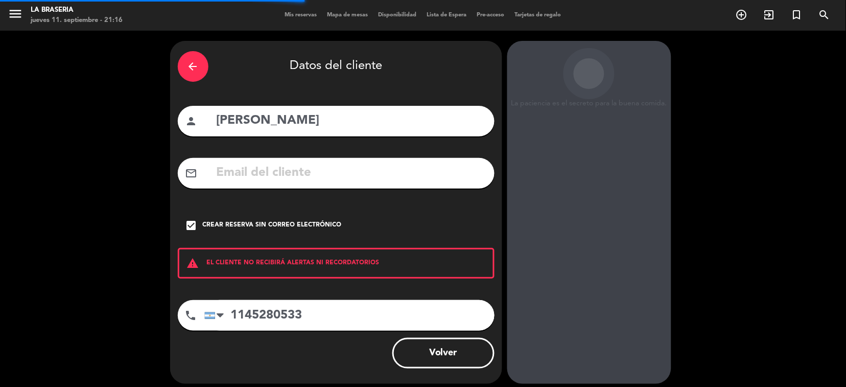
scroll to position [21, 0]
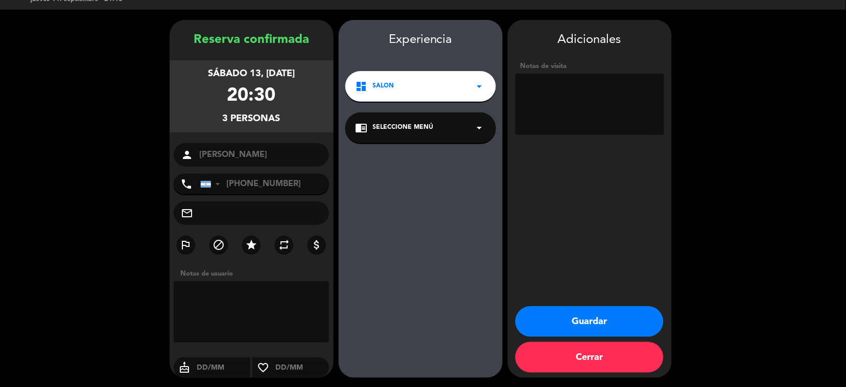
click at [539, 313] on button "Guardar" at bounding box center [589, 321] width 148 height 31
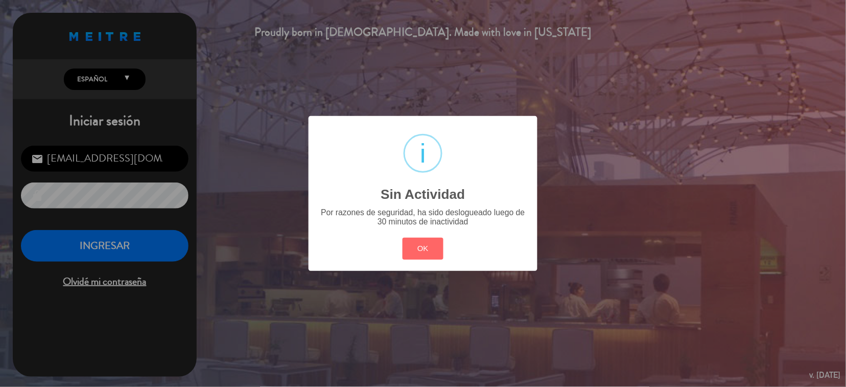
click at [428, 269] on div "? ! i Sin Actividad × Por razones de seguridad, ha sido deslogueado luego de 30…" at bounding box center [422, 193] width 229 height 154
click at [422, 248] on button "OK" at bounding box center [422, 249] width 41 height 22
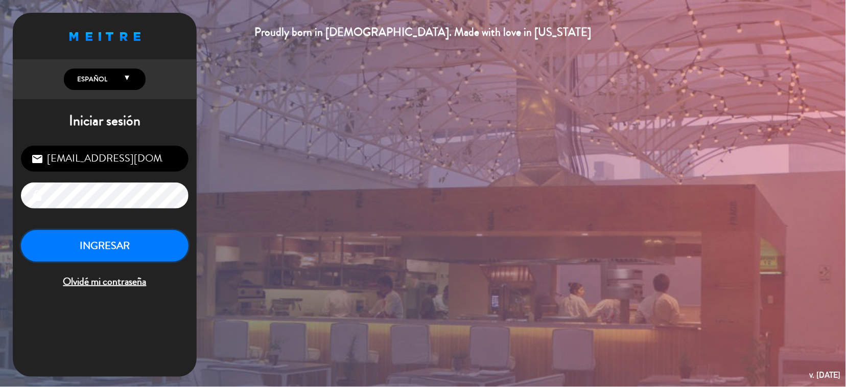
click at [89, 256] on button "INGRESAR" at bounding box center [105, 246] width 168 height 32
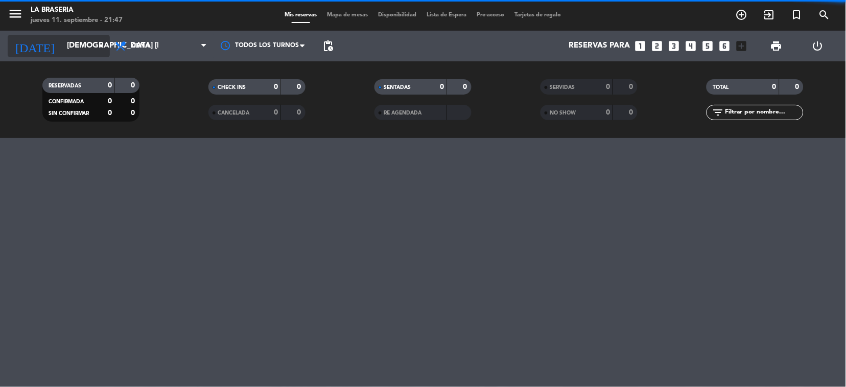
click at [100, 43] on icon "arrow_drop_down" at bounding box center [101, 46] width 12 height 12
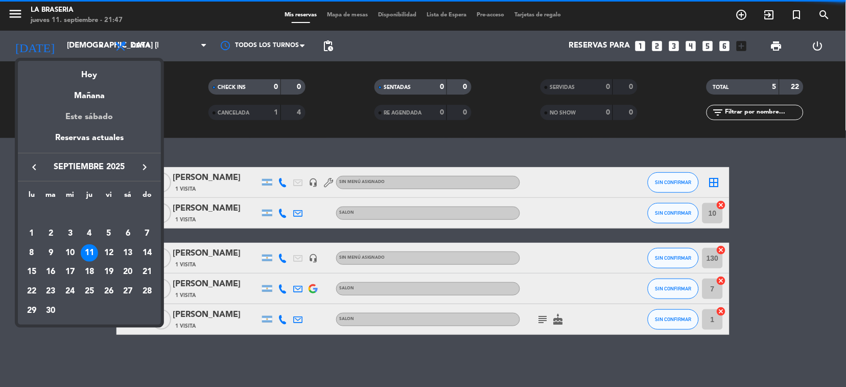
click at [103, 115] on div "Este sábado" at bounding box center [89, 117] width 143 height 29
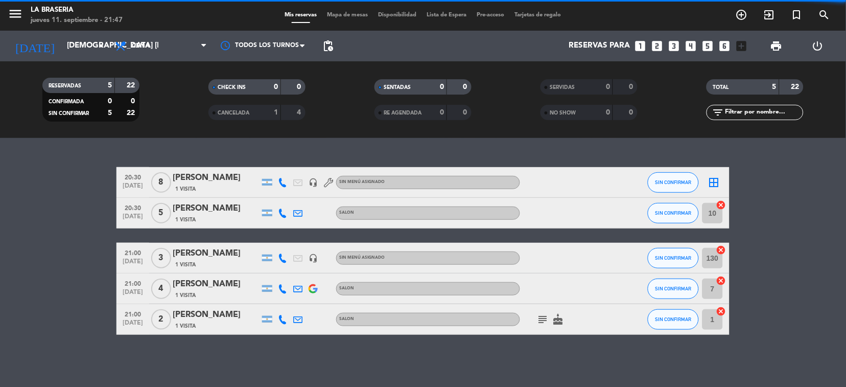
type input "sáb. [DATE]"
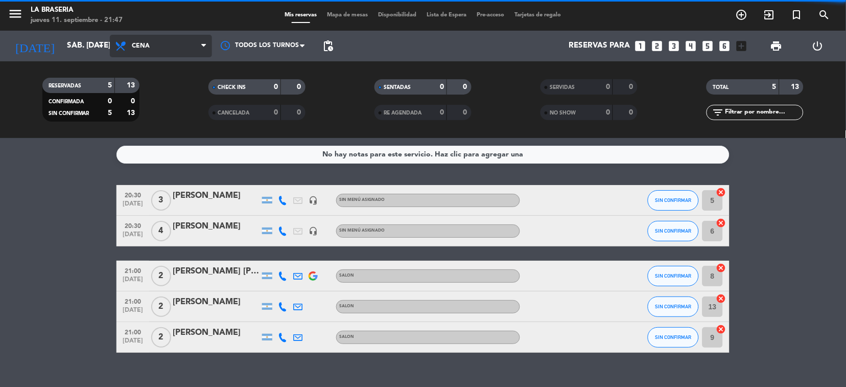
click at [199, 43] on span "Cena" at bounding box center [161, 46] width 102 height 22
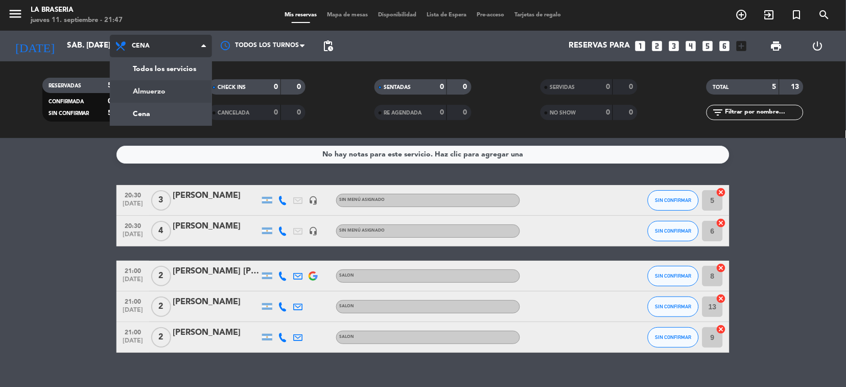
click at [134, 88] on div "menu La Braseria jueves 11. septiembre - 21:47 Mis reservas Mapa de mesas Dispo…" at bounding box center [423, 69] width 846 height 138
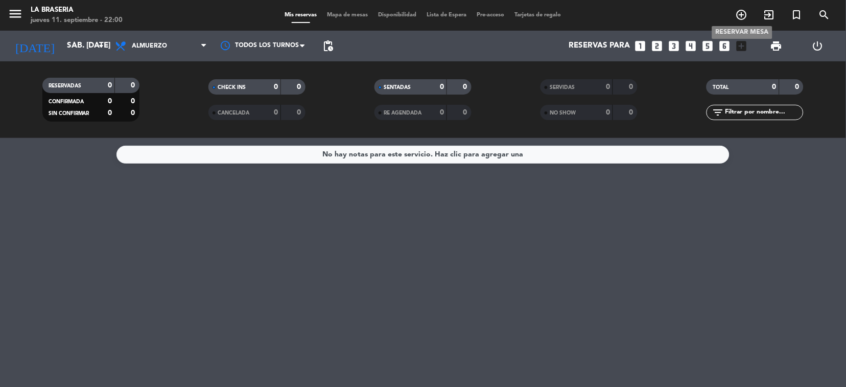
click at [741, 15] on icon "add_circle_outline" at bounding box center [741, 15] width 12 height 12
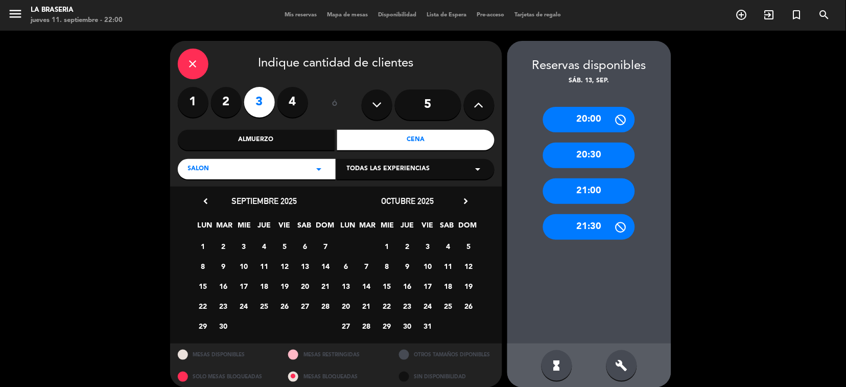
click at [480, 96] on button at bounding box center [479, 104] width 31 height 31
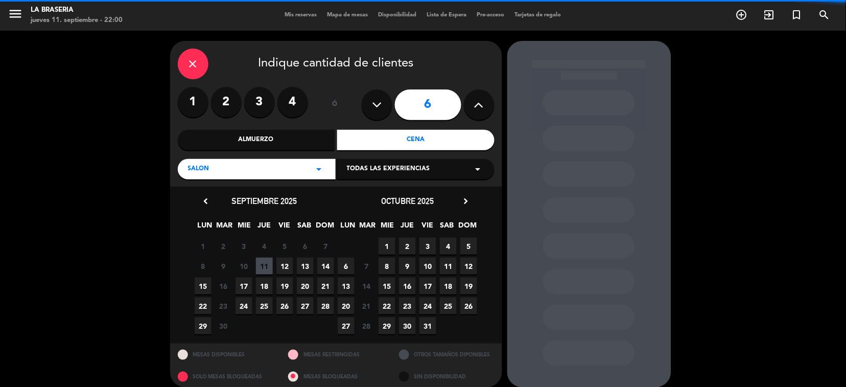
click at [480, 96] on button at bounding box center [479, 104] width 31 height 31
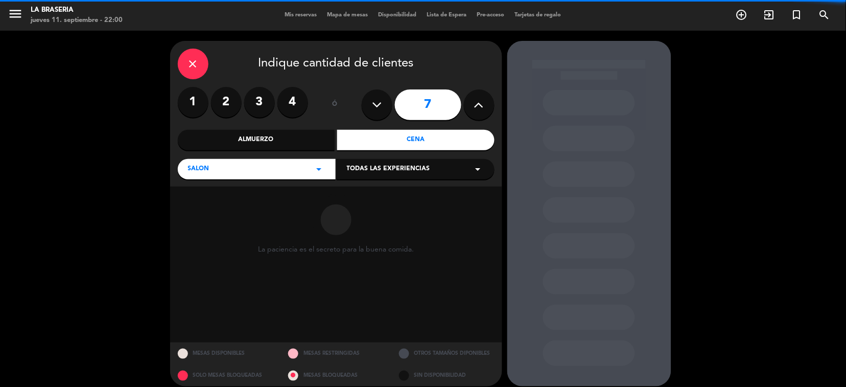
click at [480, 96] on button at bounding box center [479, 104] width 31 height 31
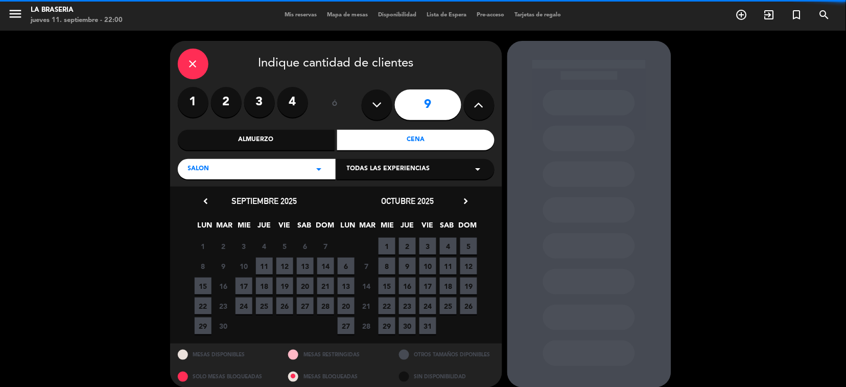
click at [480, 96] on button at bounding box center [479, 104] width 31 height 31
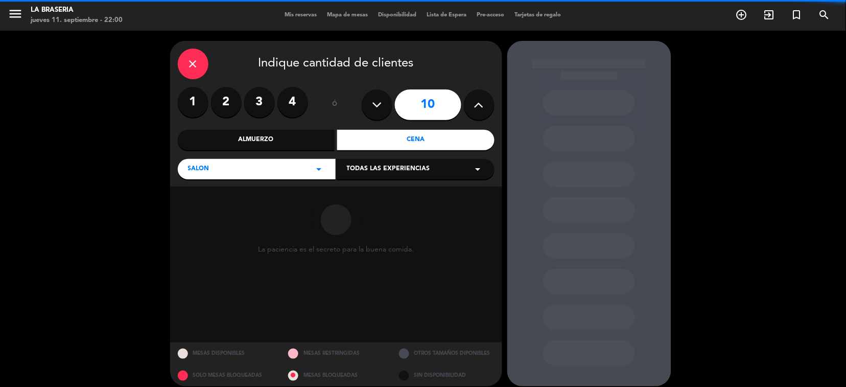
click at [480, 96] on button at bounding box center [479, 104] width 31 height 31
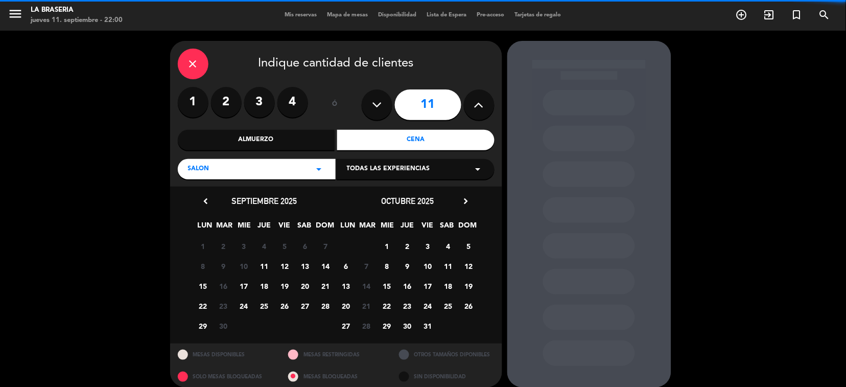
click at [480, 96] on button at bounding box center [479, 104] width 31 height 31
type input "12"
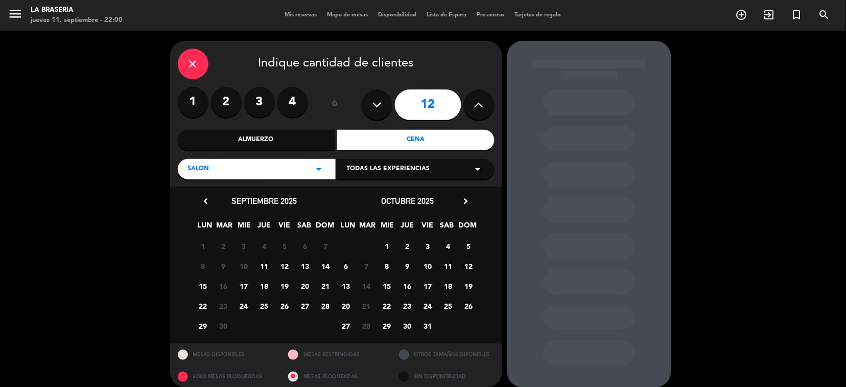
click at [279, 132] on div "Almuerzo" at bounding box center [256, 140] width 157 height 20
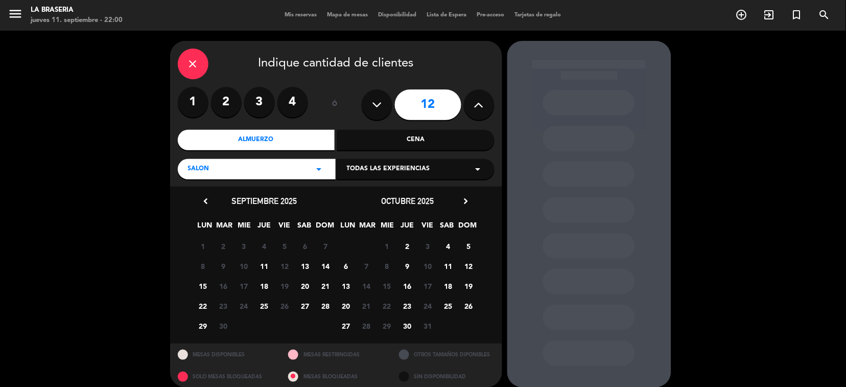
click at [322, 168] on icon "arrow_drop_down" at bounding box center [319, 169] width 12 height 12
click at [218, 223] on div "VEREDA" at bounding box center [256, 225] width 137 height 10
click at [305, 263] on span "13" at bounding box center [305, 265] width 17 height 17
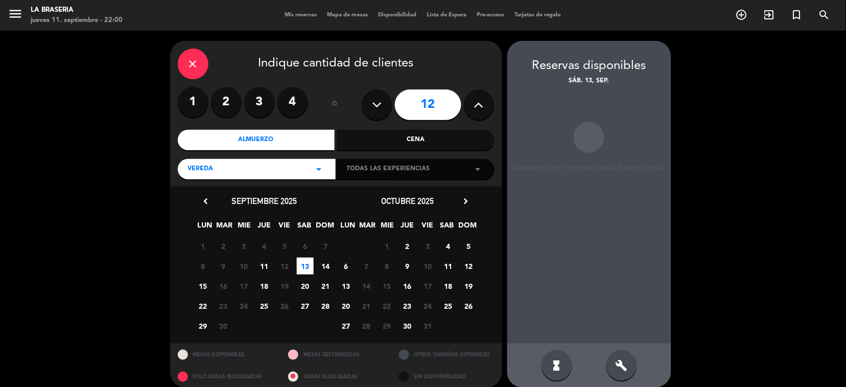
scroll to position [9, 0]
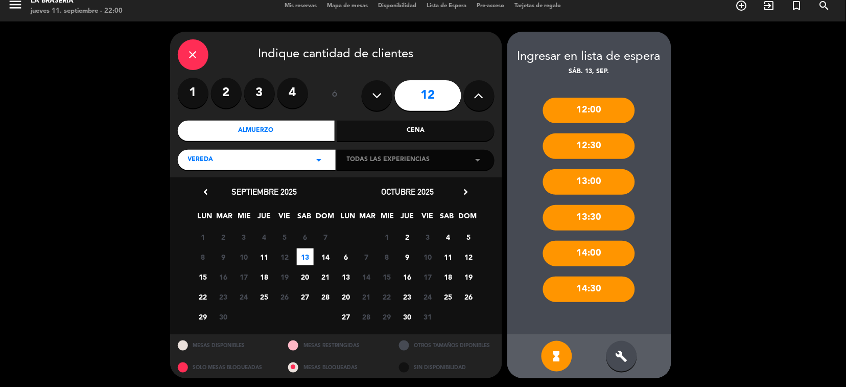
click at [624, 350] on icon "build" at bounding box center [621, 356] width 12 height 12
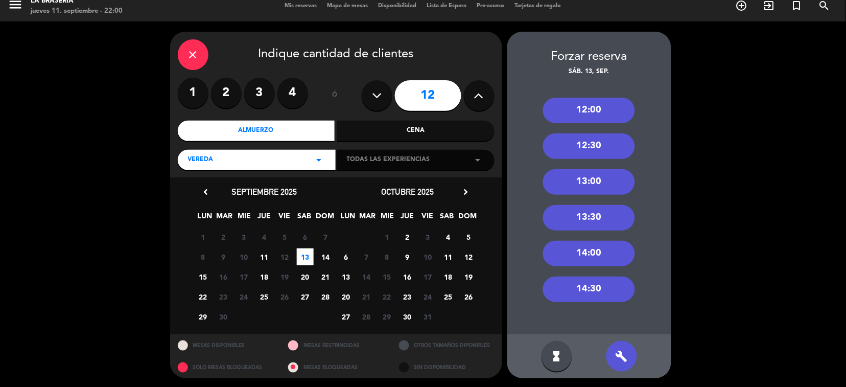
click at [582, 253] on div "14:00" at bounding box center [589, 254] width 92 height 26
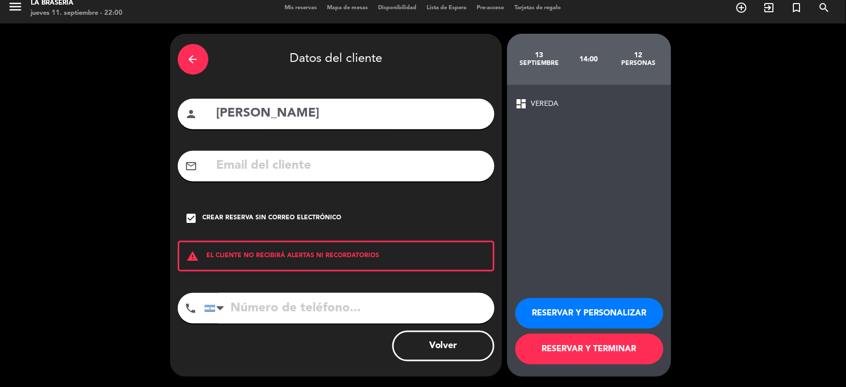
scroll to position [7, 0]
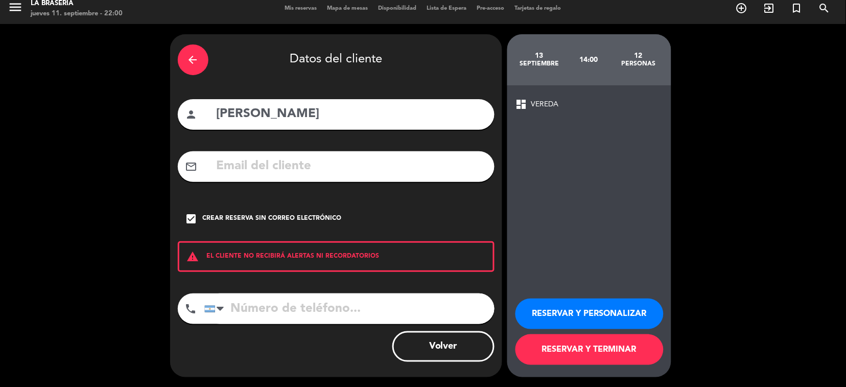
click at [196, 66] on div "arrow_back" at bounding box center [193, 59] width 31 height 31
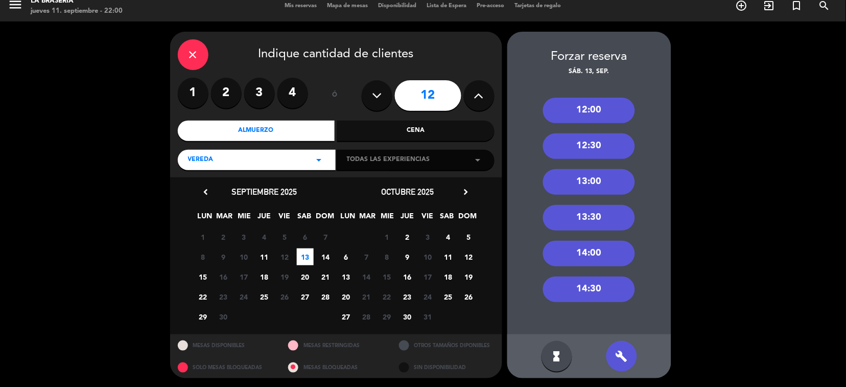
click at [196, 58] on icon "close" at bounding box center [193, 55] width 12 height 12
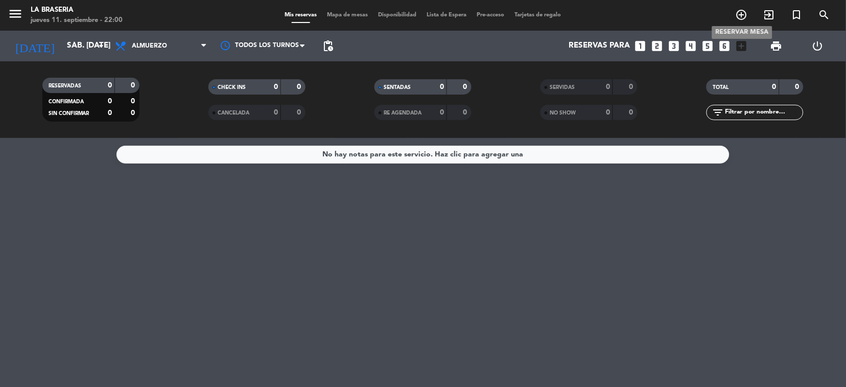
click at [740, 10] on icon "add_circle_outline" at bounding box center [741, 15] width 12 height 12
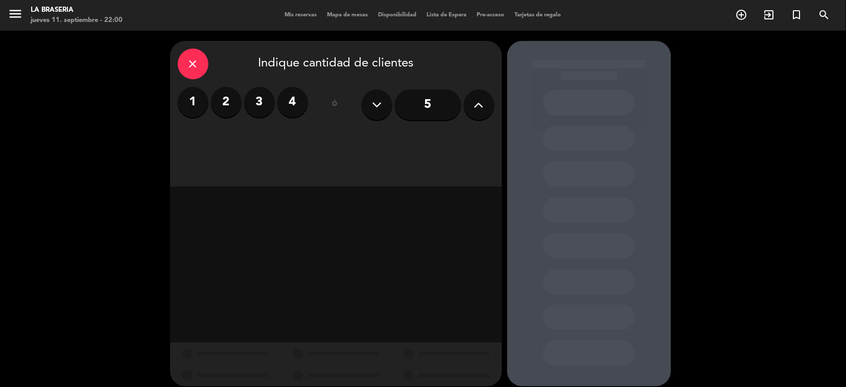
click at [478, 97] on icon at bounding box center [479, 104] width 10 height 15
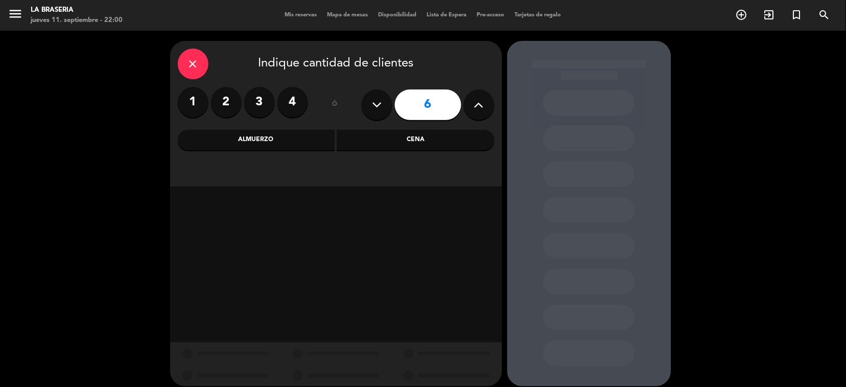
click at [478, 97] on icon at bounding box center [479, 104] width 10 height 15
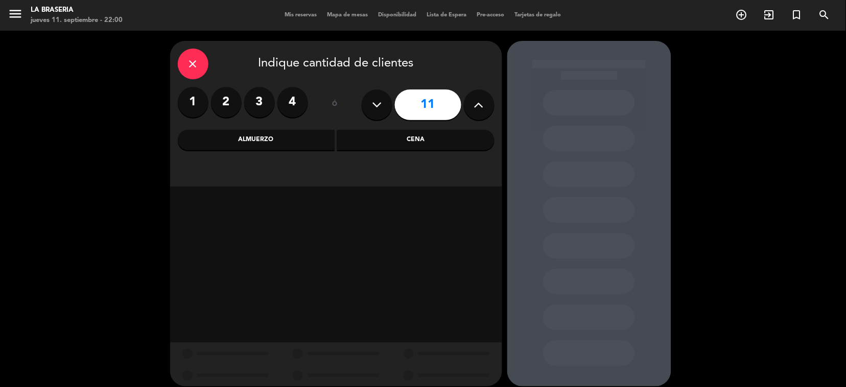
click at [478, 97] on icon at bounding box center [479, 104] width 10 height 15
type input "12"
click at [240, 143] on div "Almuerzo" at bounding box center [256, 140] width 157 height 20
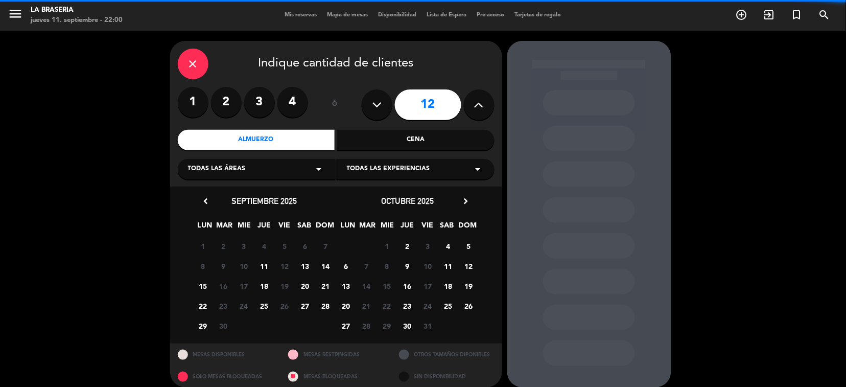
click at [321, 167] on icon "arrow_drop_down" at bounding box center [319, 169] width 12 height 12
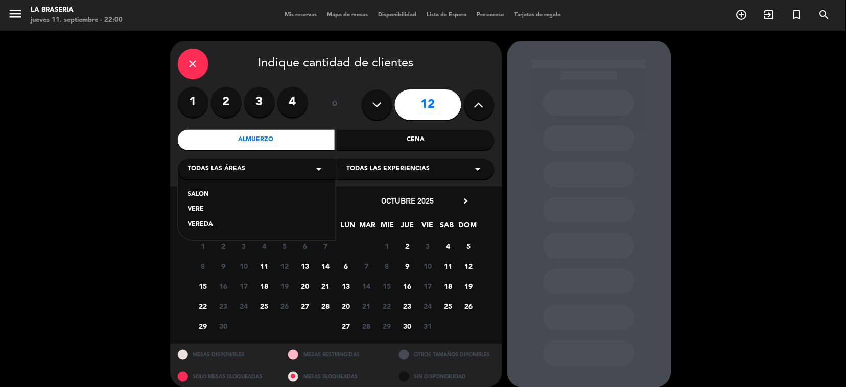
click at [209, 223] on div "VEREDA" at bounding box center [256, 225] width 137 height 10
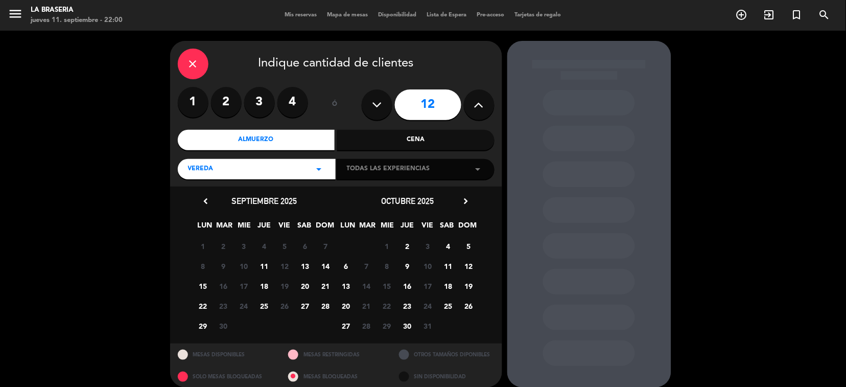
click at [305, 268] on span "13" at bounding box center [305, 265] width 17 height 17
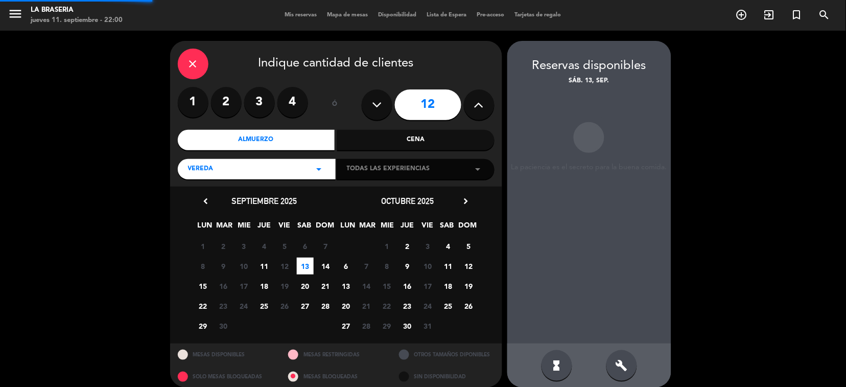
scroll to position [9, 0]
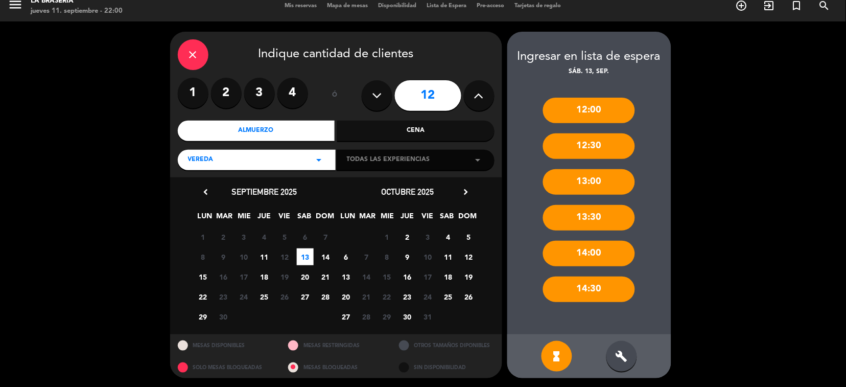
click at [629, 350] on div "build" at bounding box center [621, 356] width 31 height 31
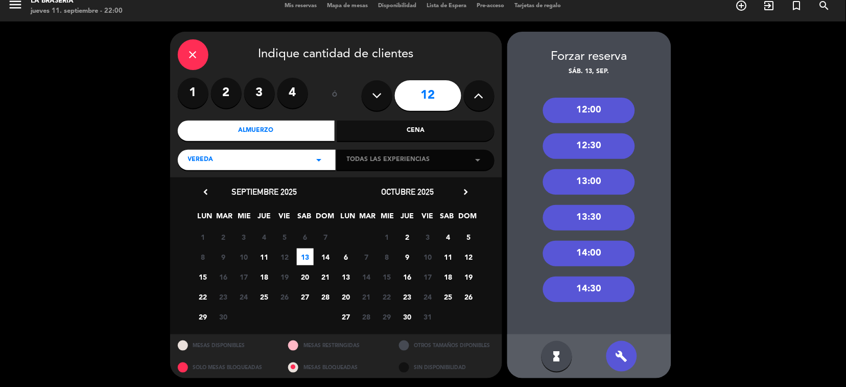
click at [579, 254] on div "14:00" at bounding box center [589, 254] width 92 height 26
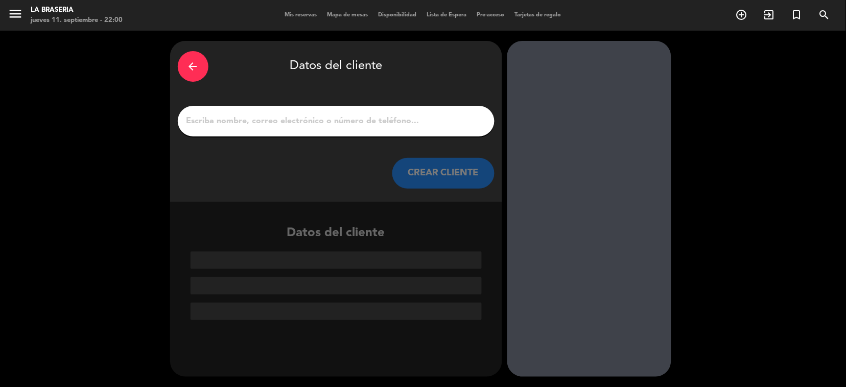
scroll to position [0, 0]
click at [247, 117] on input "1" at bounding box center [335, 121] width 301 height 14
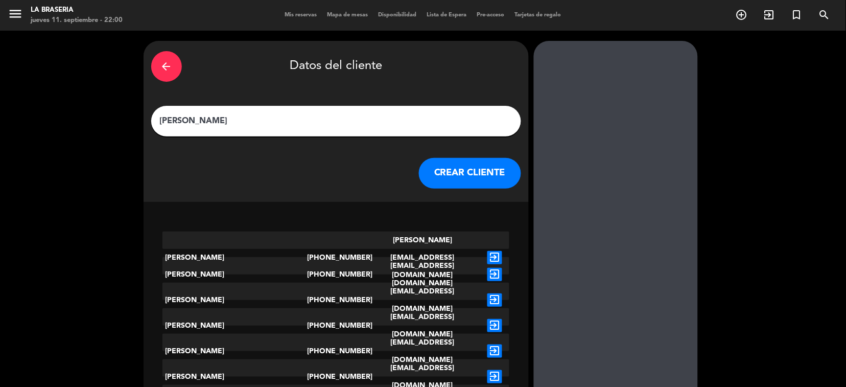
type input "[PERSON_NAME]"
click at [453, 173] on button "CREAR CLIENTE" at bounding box center [470, 173] width 102 height 31
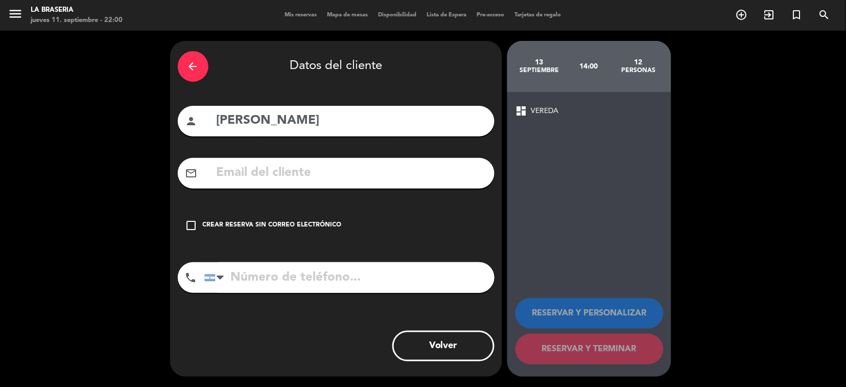
click at [188, 225] on icon "check_box_outline_blank" at bounding box center [191, 225] width 12 height 12
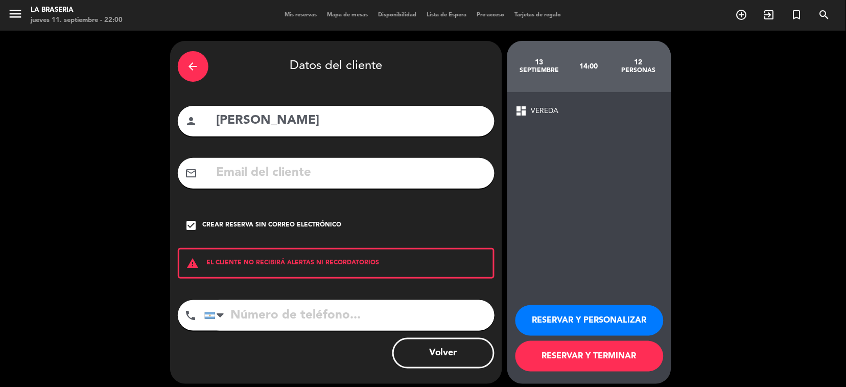
click at [238, 306] on input "tel" at bounding box center [349, 315] width 290 height 31
type input "1167685969"
click at [582, 310] on button "RESERVAR Y PERSONALIZAR" at bounding box center [589, 320] width 148 height 31
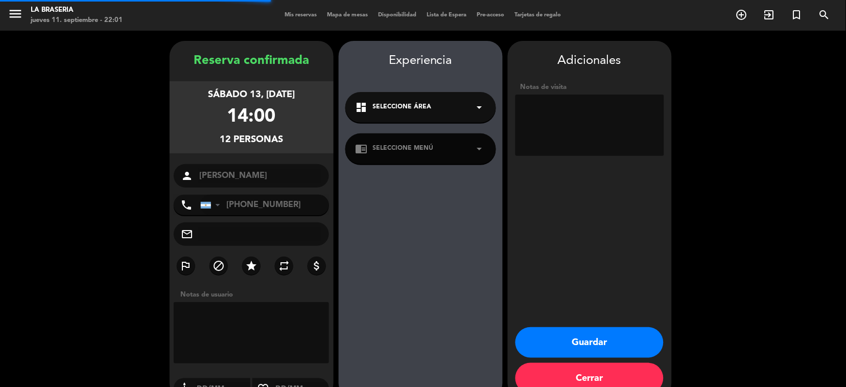
scroll to position [21, 0]
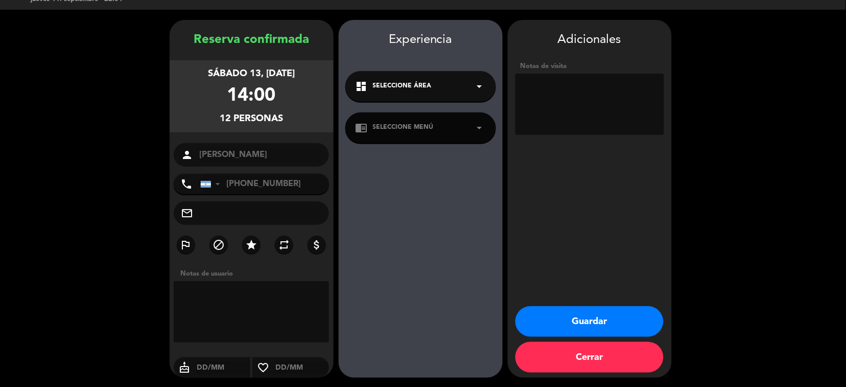
click at [599, 319] on button "Guardar" at bounding box center [589, 321] width 148 height 31
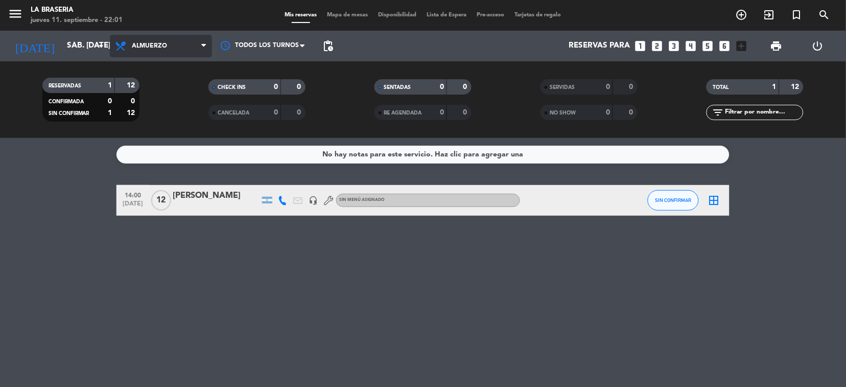
click at [201, 43] on icon at bounding box center [203, 46] width 5 height 8
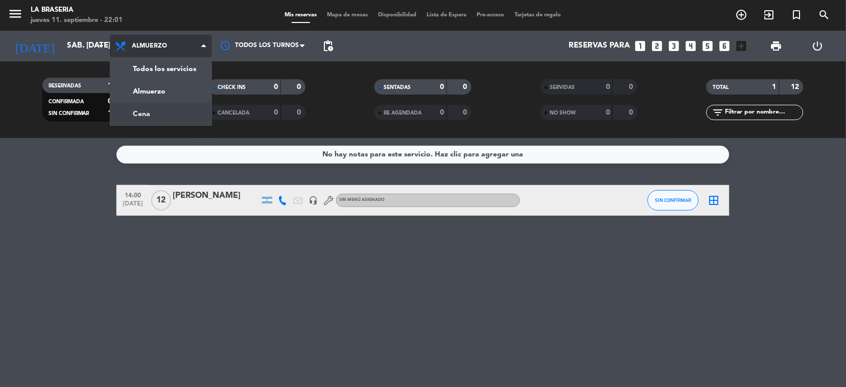
click at [167, 111] on div "menu La Braseria jueves 11. septiembre - 22:01 Mis reservas Mapa de mesas Dispo…" at bounding box center [423, 69] width 846 height 138
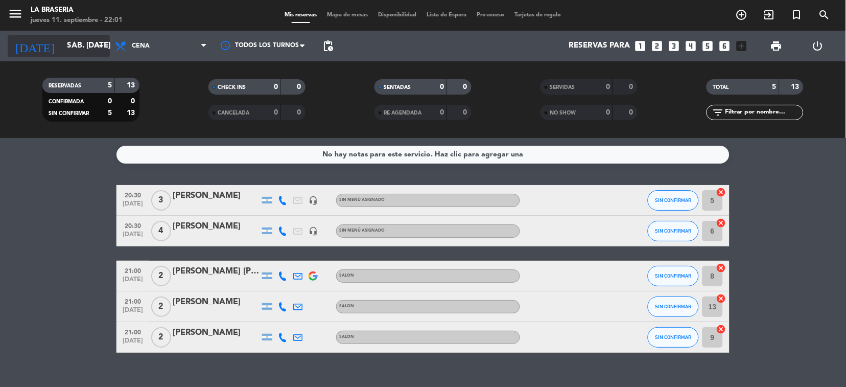
click at [105, 37] on input "sáb. [DATE]" at bounding box center [113, 45] width 102 height 19
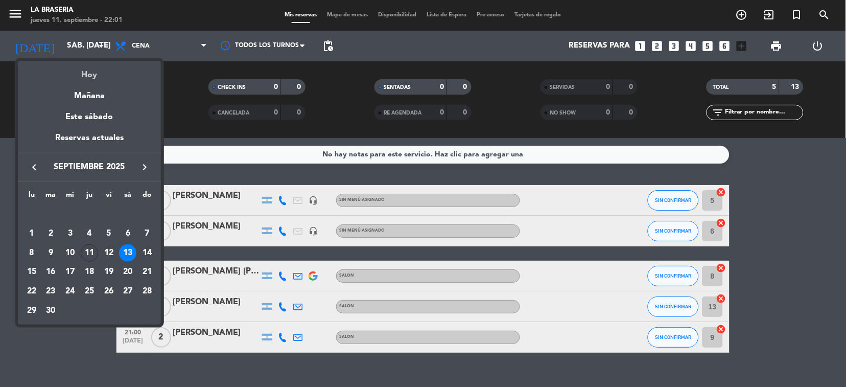
click at [91, 67] on div "Hoy" at bounding box center [89, 71] width 143 height 21
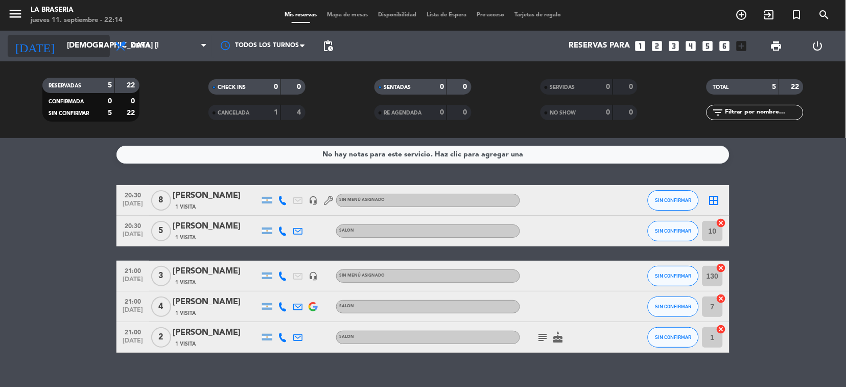
click at [100, 41] on icon "arrow_drop_down" at bounding box center [101, 46] width 12 height 12
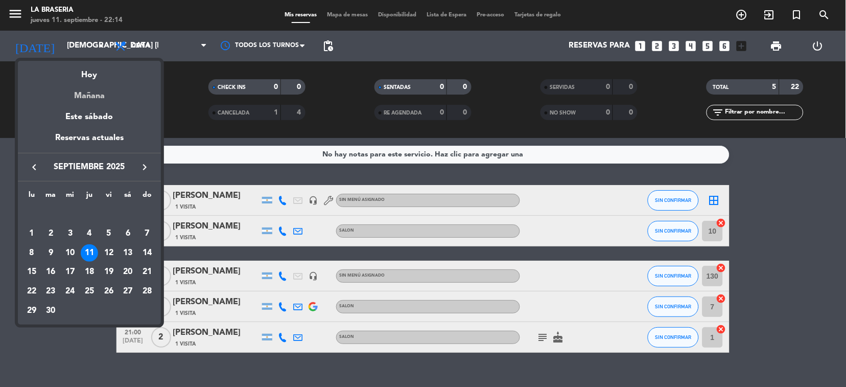
click at [91, 93] on div "Mañana" at bounding box center [89, 92] width 143 height 21
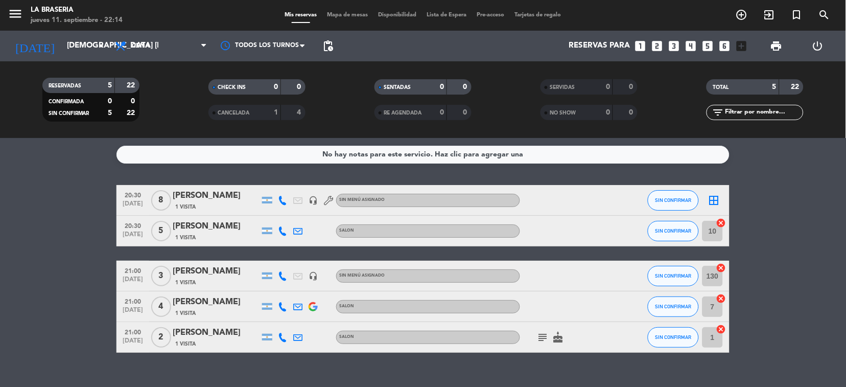
type input "vie. [DATE]"
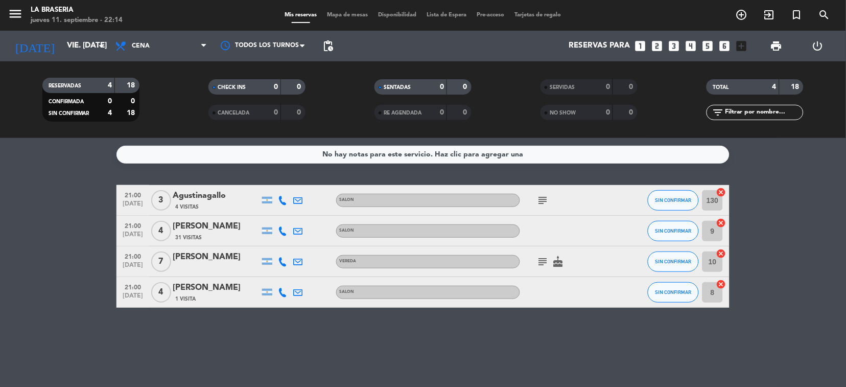
click at [539, 200] on icon "subject" at bounding box center [543, 200] width 12 height 12
click at [541, 196] on icon "subject" at bounding box center [543, 200] width 12 height 12
click at [543, 259] on icon "subject" at bounding box center [543, 261] width 12 height 12
click at [541, 259] on icon "subject" at bounding box center [543, 261] width 12 height 12
